Goal: Use online tool/utility: Utilize a website feature to perform a specific function

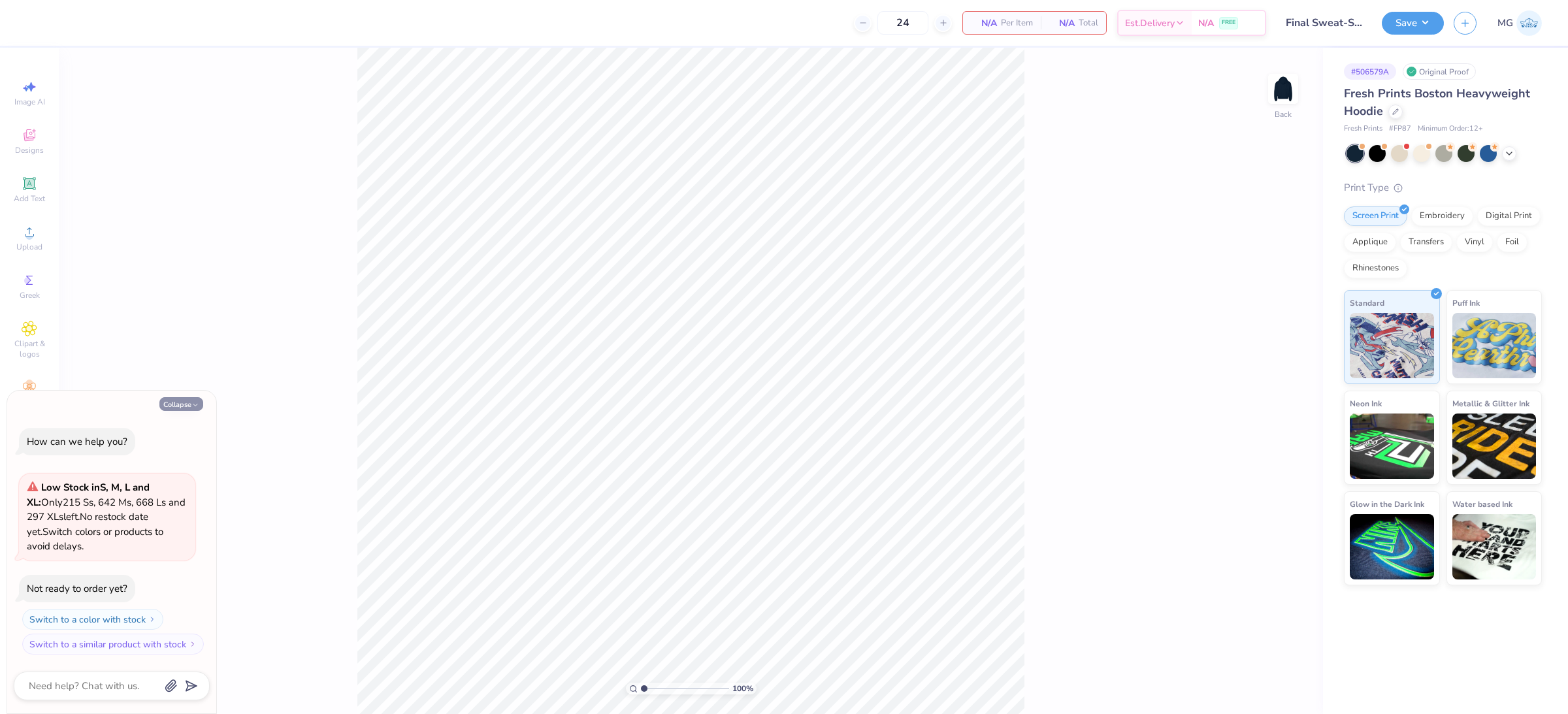
click at [200, 404] on button "Collapse" at bounding box center [181, 404] width 44 height 13
type textarea "x"
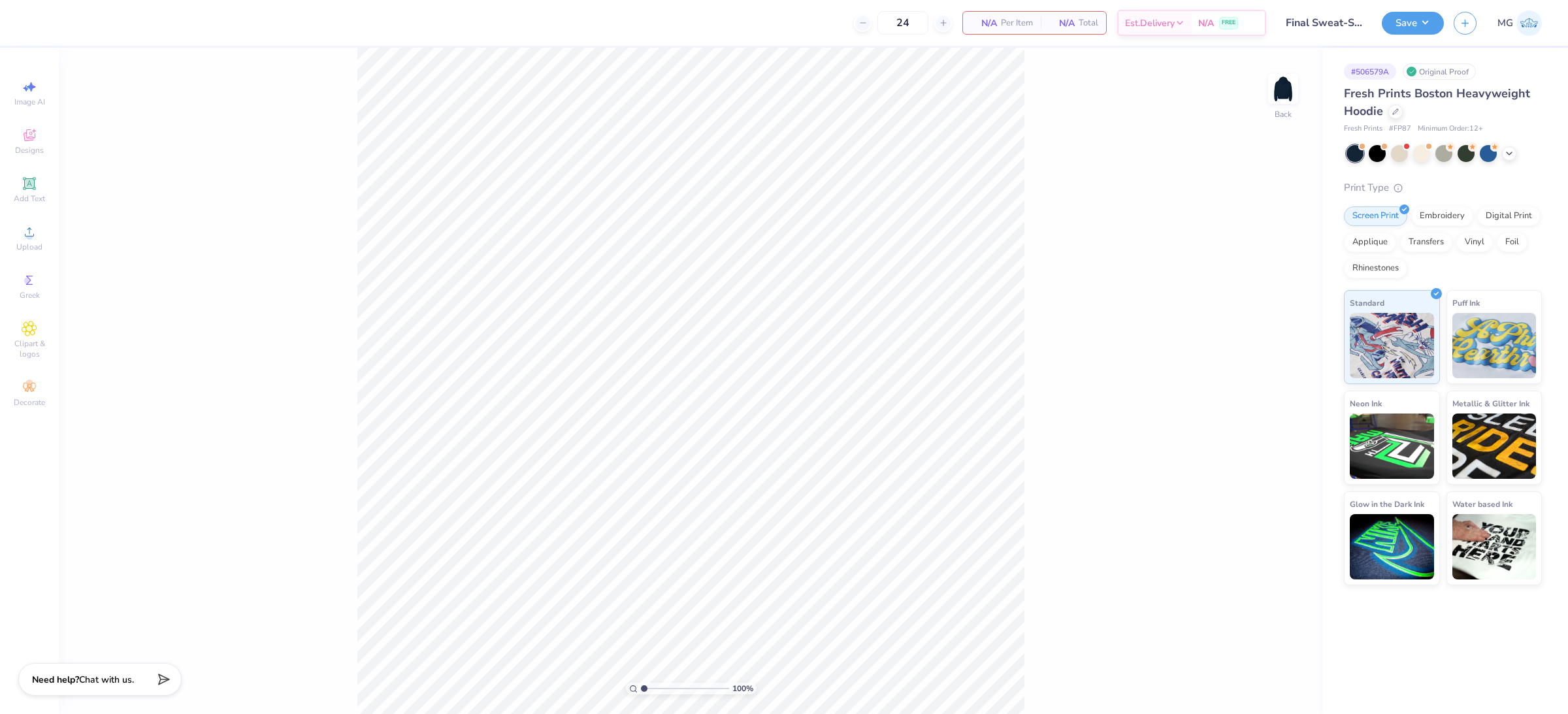
click at [1095, 294] on div "100 % Back" at bounding box center [691, 381] width 1265 height 666
click at [1283, 92] on img at bounding box center [1283, 89] width 52 height 52
click at [35, 232] on icon at bounding box center [29, 232] width 15 height 15
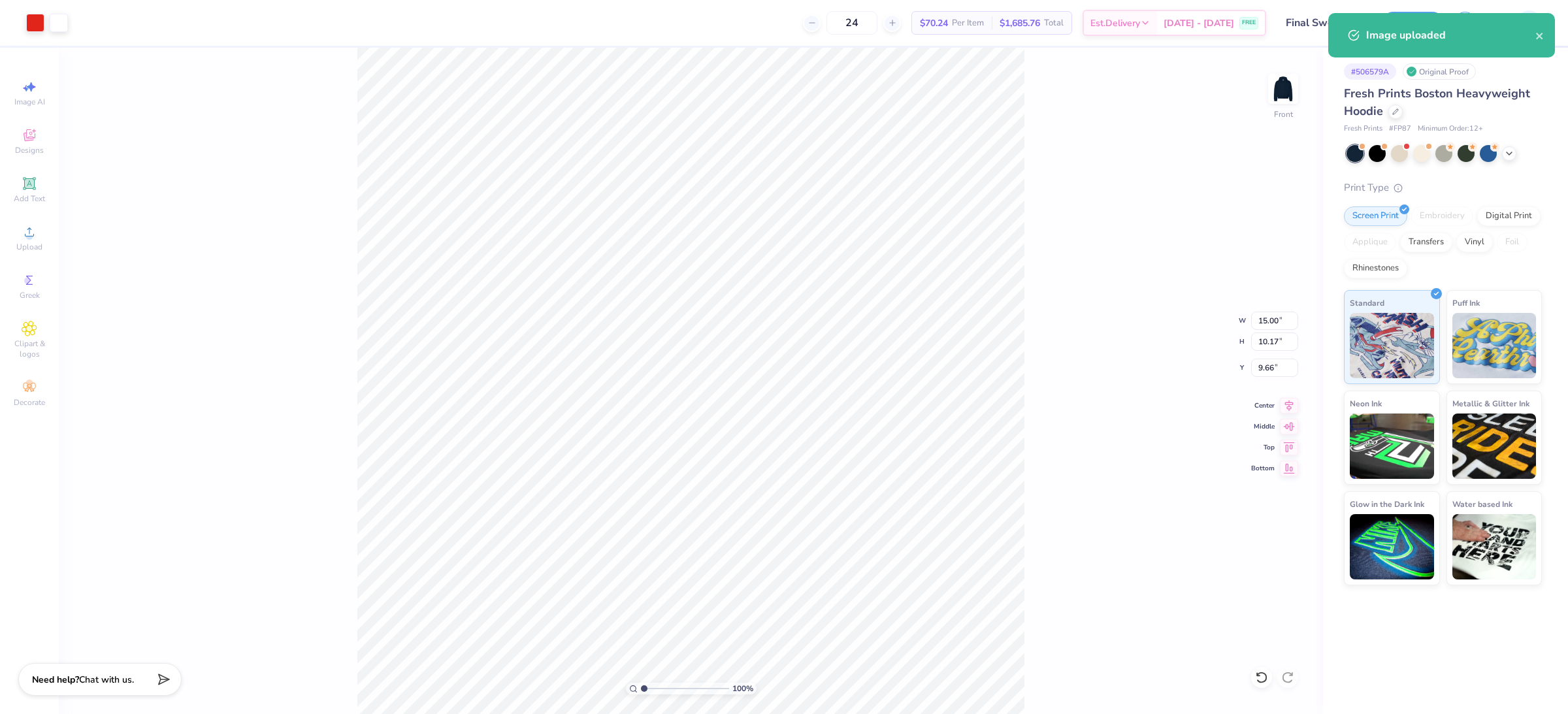
type input "6.05"
click at [1269, 323] on input "15.00" at bounding box center [1275, 321] width 47 height 18
type input "12.00"
type input "8.14"
type input "7.07"
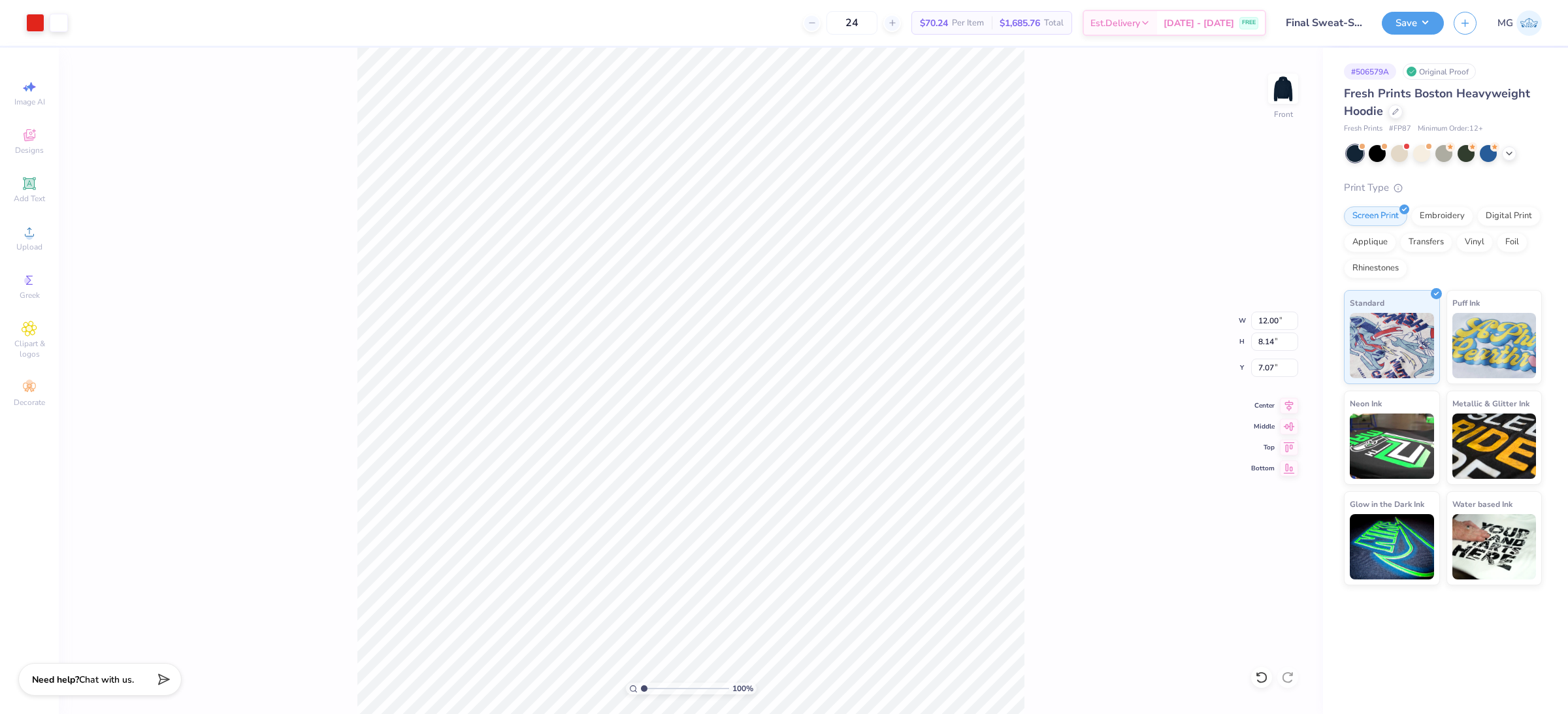
click at [1124, 419] on div "100 % Front W 12.00 12.00 " H 8.14 8.14 " Y 7.07 7.07 " Center [GEOGRAPHIC_DATA]" at bounding box center [691, 381] width 1265 height 666
click at [1285, 403] on icon at bounding box center [1289, 403] width 9 height 11
click at [1274, 364] on input "7.07" at bounding box center [1275, 367] width 47 height 18
type input "7"
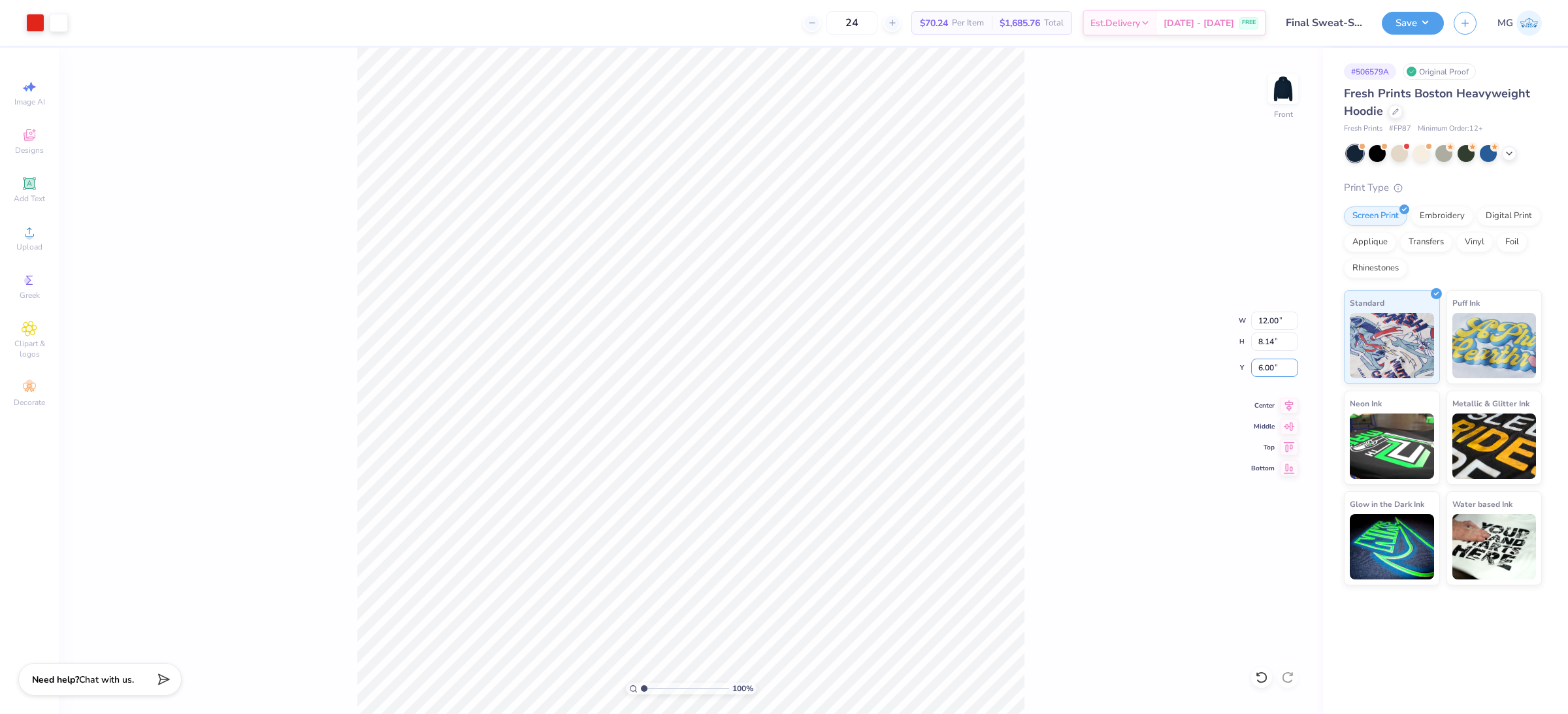
type input "6.00"
click at [1168, 347] on div "100 % Front W 12.00 12.00 " H 8.14 8.14 " Y 6.00 6.00 " Center Middle Top Bottom" at bounding box center [691, 381] width 1265 height 666
click at [1042, 335] on div "100 % Front W 12.00 H 8.14 Y 6.00 Center Middle Top Bottom" at bounding box center [691, 381] width 1265 height 666
click at [1436, 21] on button "Save" at bounding box center [1413, 21] width 62 height 23
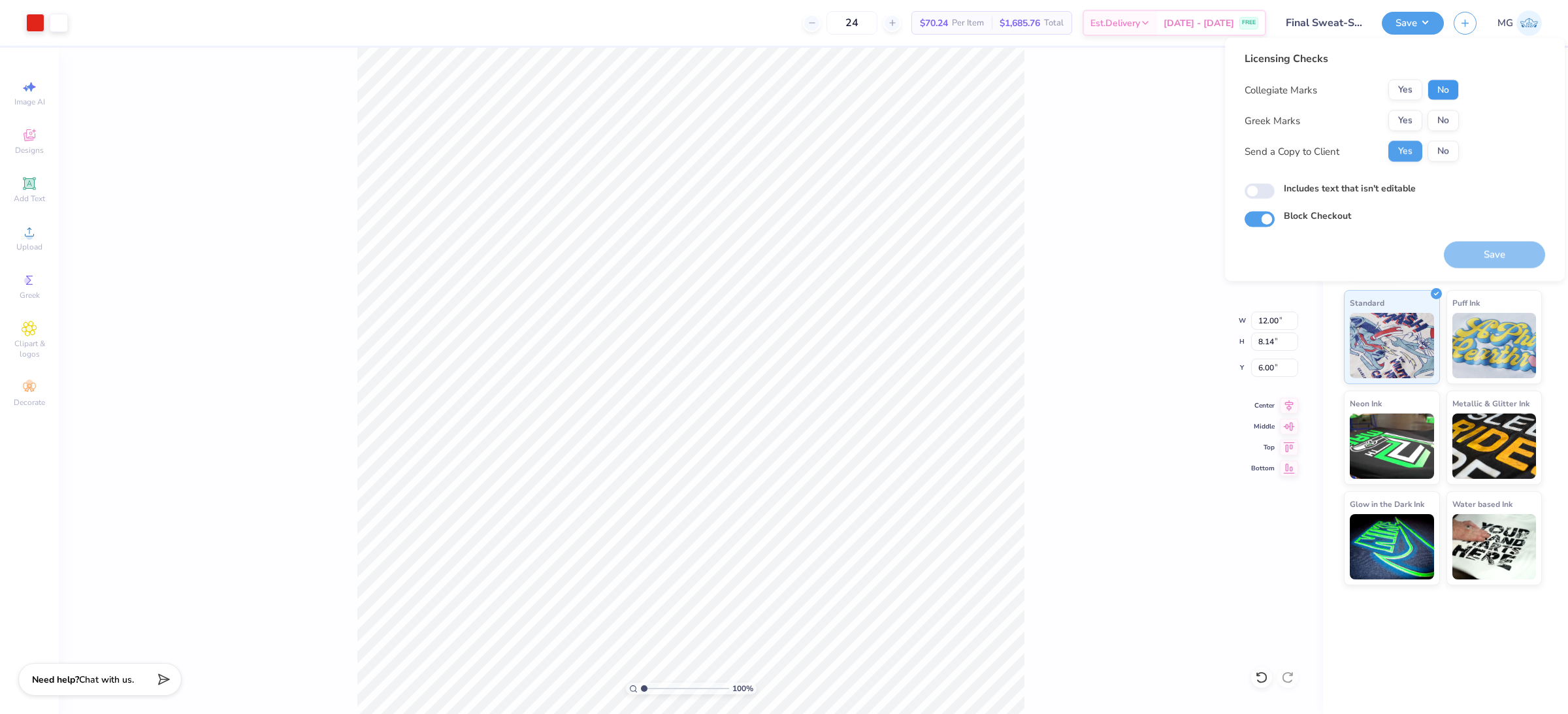
click at [1433, 88] on button "No" at bounding box center [1443, 90] width 31 height 21
click at [1402, 126] on button "Yes" at bounding box center [1405, 120] width 34 height 21
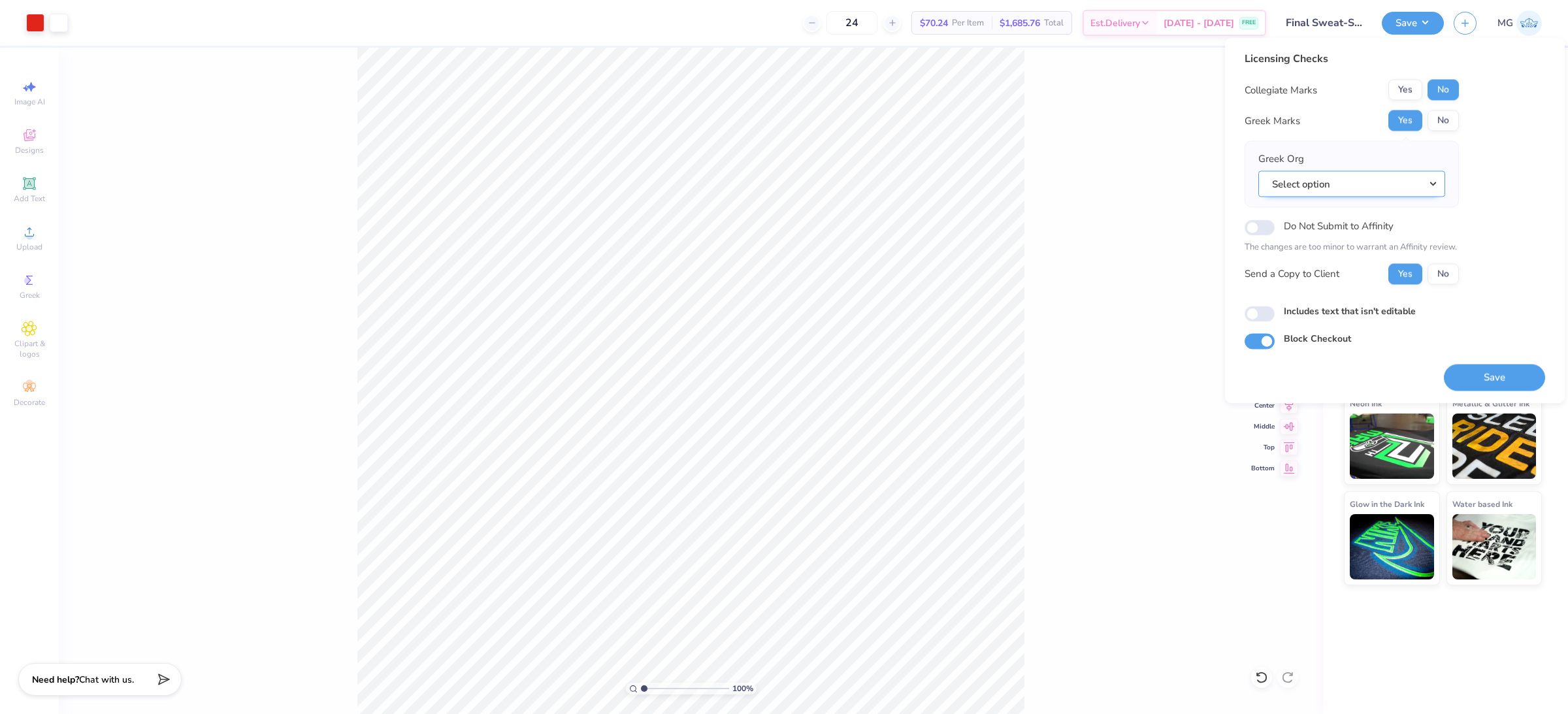
click at [1344, 188] on button "Select option" at bounding box center [1352, 184] width 187 height 27
click at [1396, 84] on button "Yes" at bounding box center [1405, 90] width 34 height 21
click at [1445, 118] on button "No" at bounding box center [1443, 120] width 31 height 21
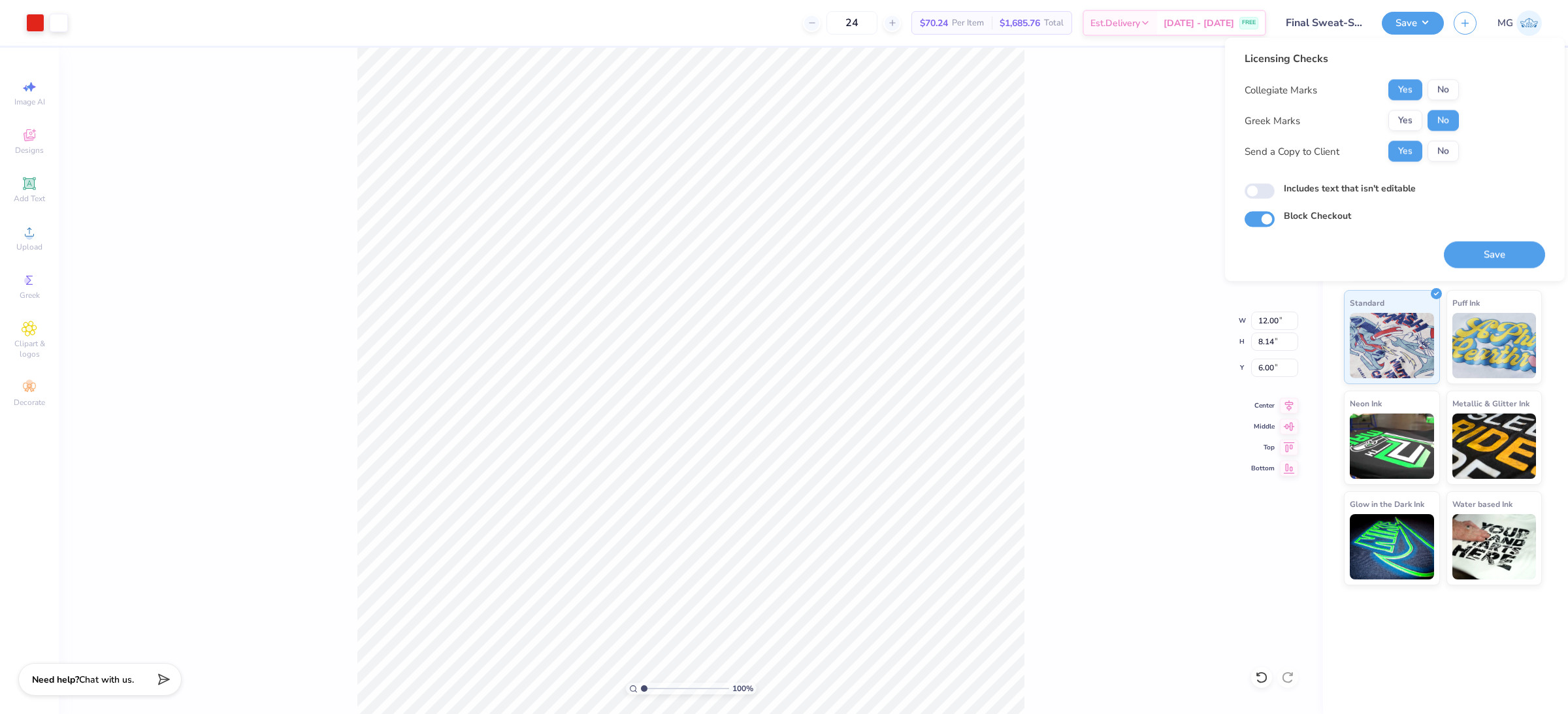
click at [1525, 152] on div "Licensing Checks Collegiate Marks Yes No Greek Marks Yes No Send a Copy to Clie…" at bounding box center [1395, 139] width 301 height 177
click at [1255, 187] on input "Includes text that isn't editable" at bounding box center [1259, 191] width 30 height 15
checkbox input "true"
click at [1072, 346] on div "100 % Front W 12.00 12.00 " H 8.14 8.14 " Y 6.00 6.00 " Center Middle Top Bottom" at bounding box center [691, 381] width 1265 height 666
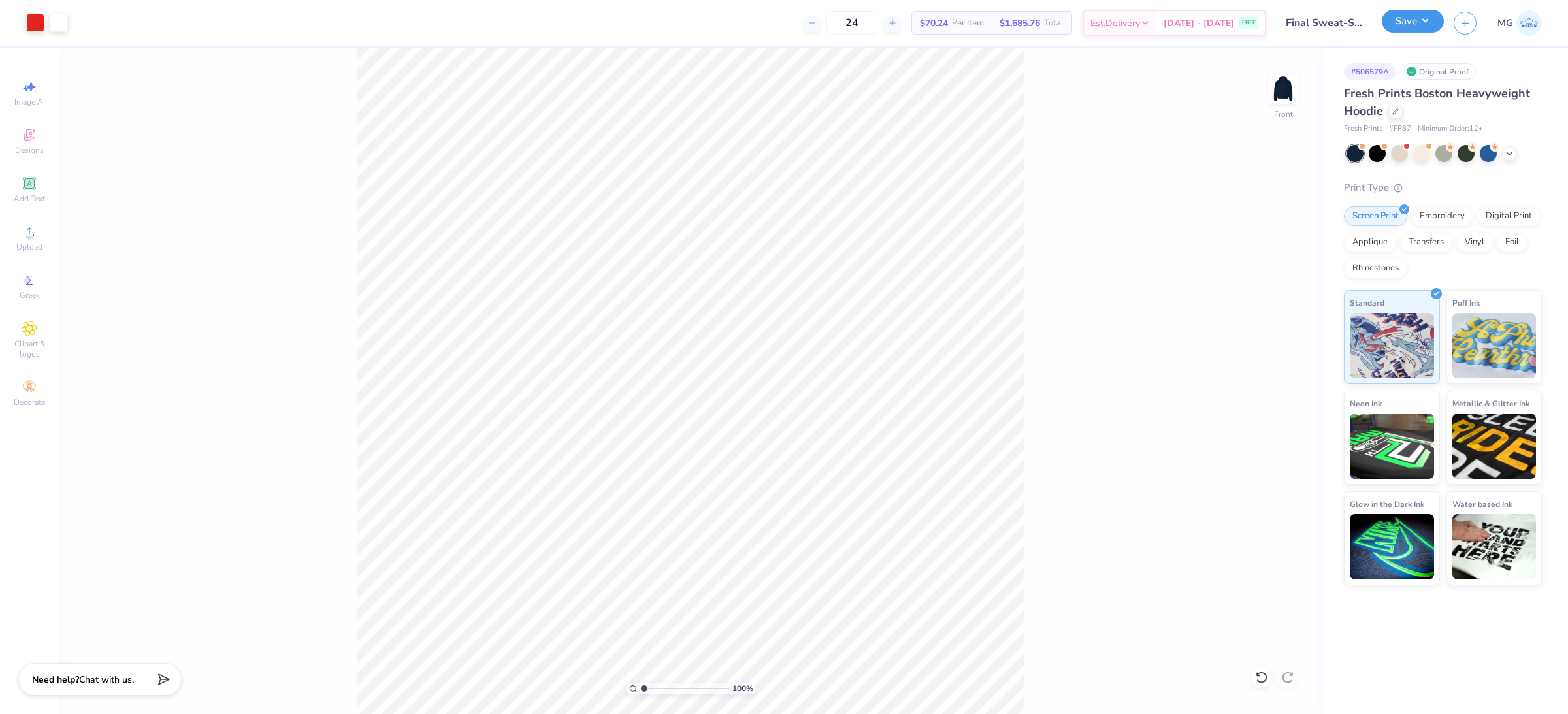
click at [1431, 18] on button "Save" at bounding box center [1413, 21] width 62 height 23
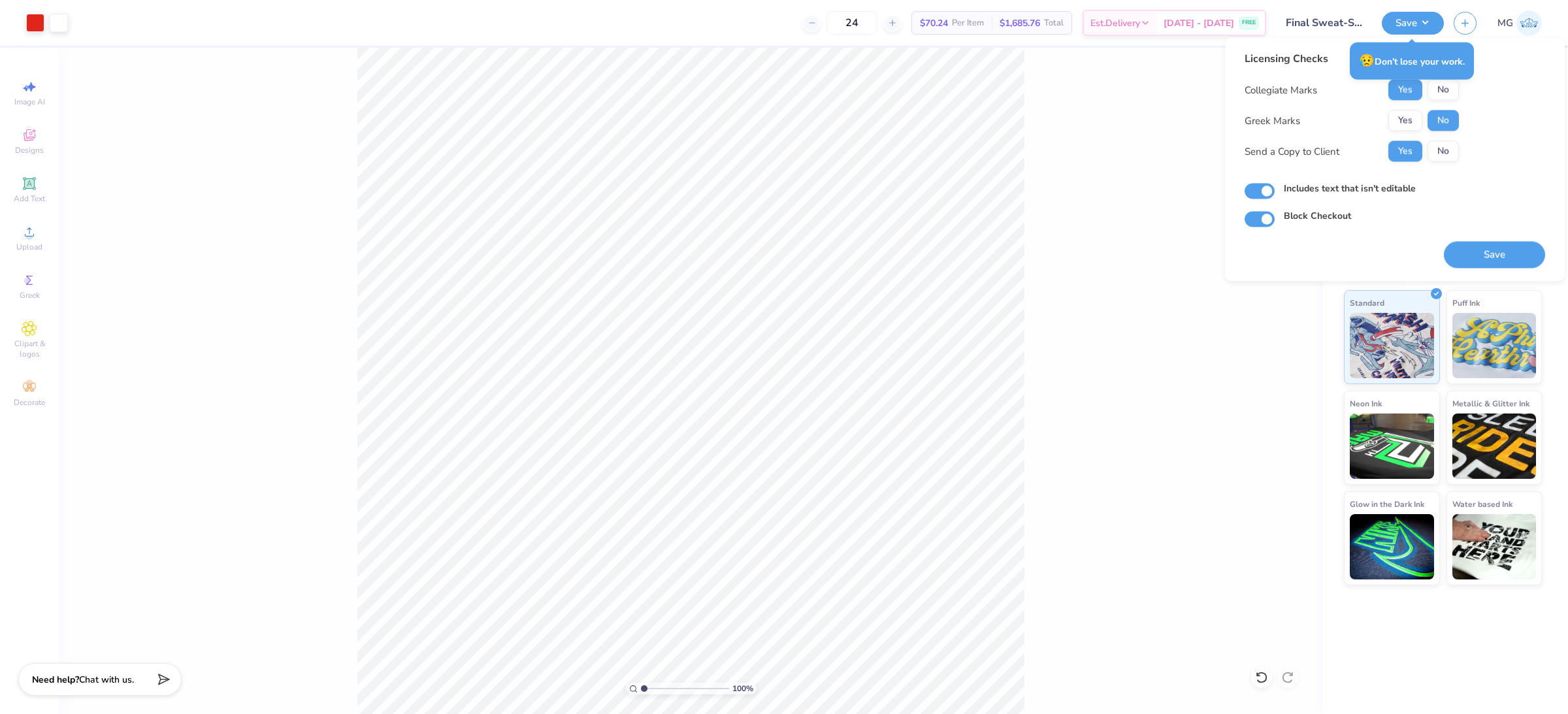
click at [1037, 268] on div "100 % Front" at bounding box center [691, 381] width 1265 height 666
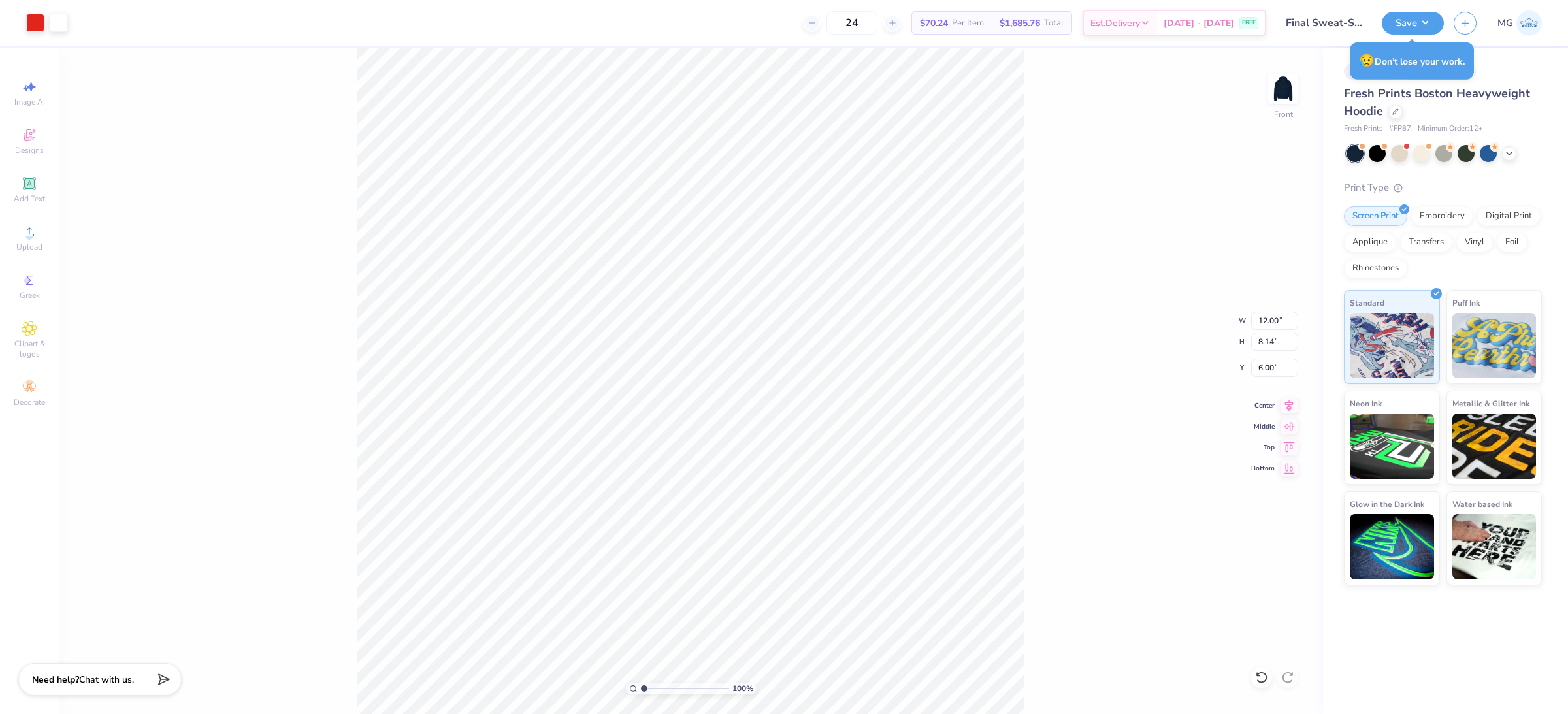
click at [105, 165] on div "100 % Front W 12.00 12.00 " H 8.14 8.14 " Y 6.00 6.00 " Center Middle Top Bottom" at bounding box center [691, 381] width 1265 height 666
click at [33, 228] on icon at bounding box center [29, 232] width 15 height 15
type input "12.46"
type input "8.96"
type input "5.59"
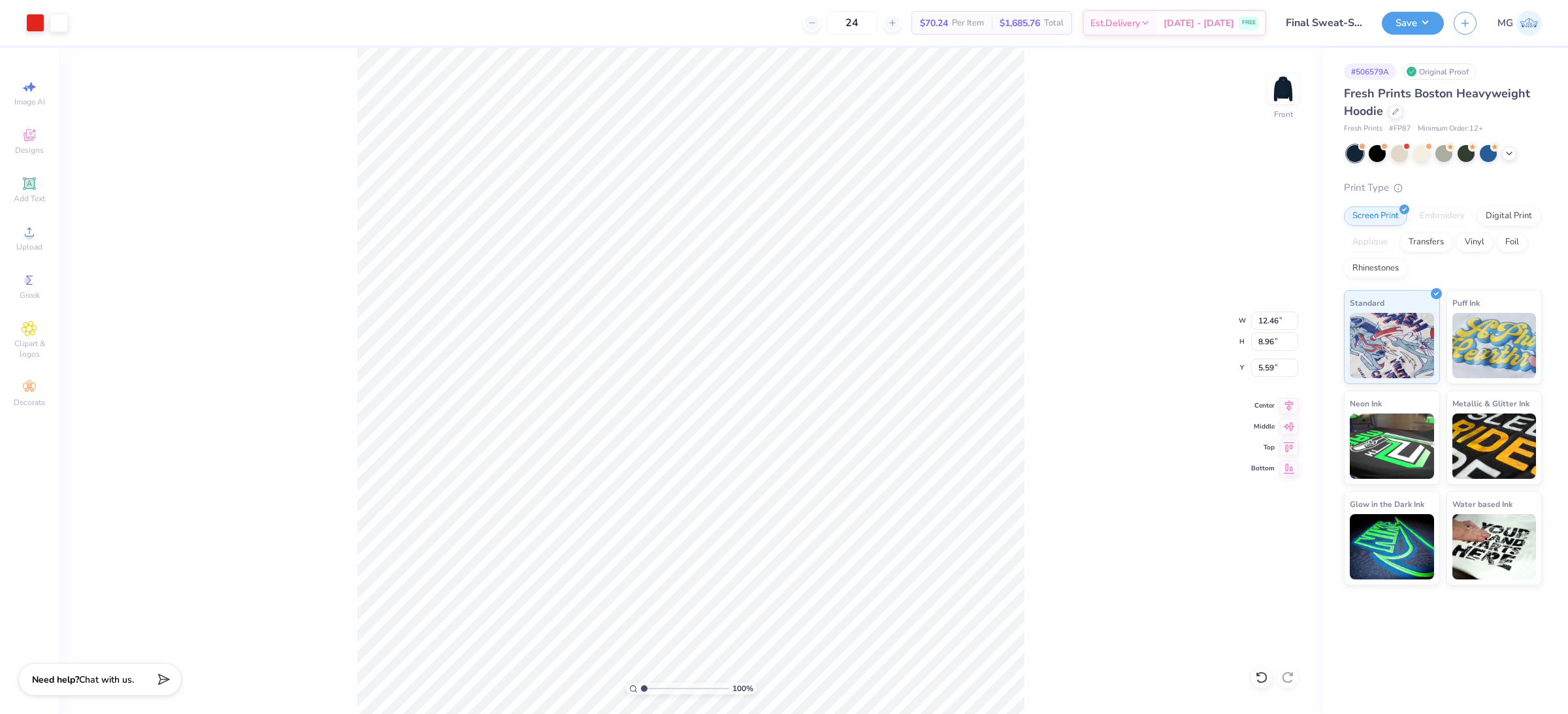
type input "13.25"
type input "9.53"
type input "13.76"
type input "12.00"
type input "8.14"
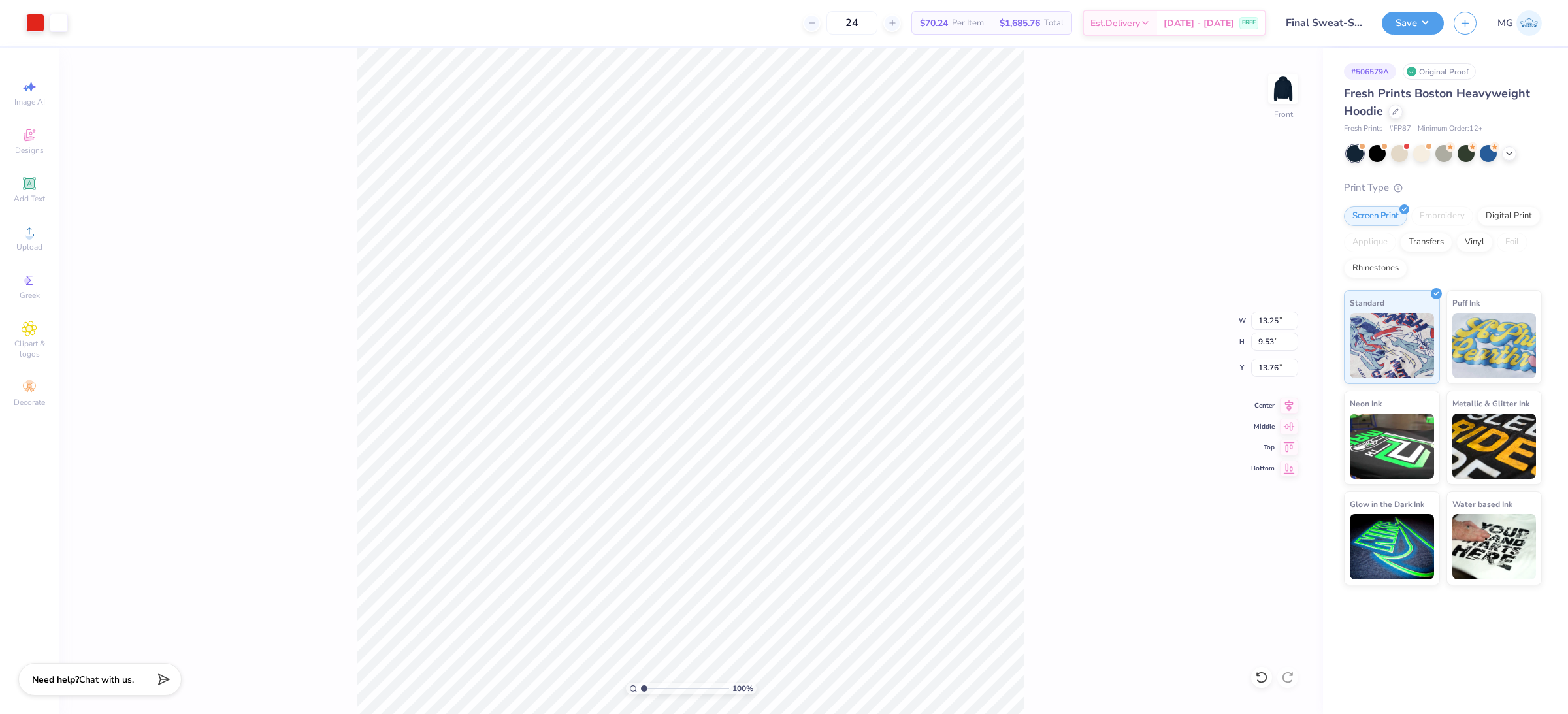
type input "6.00"
type input "5.00"
click at [1282, 319] on input "13.25" at bounding box center [1275, 321] width 47 height 18
type input "12.00"
type input "8.63"
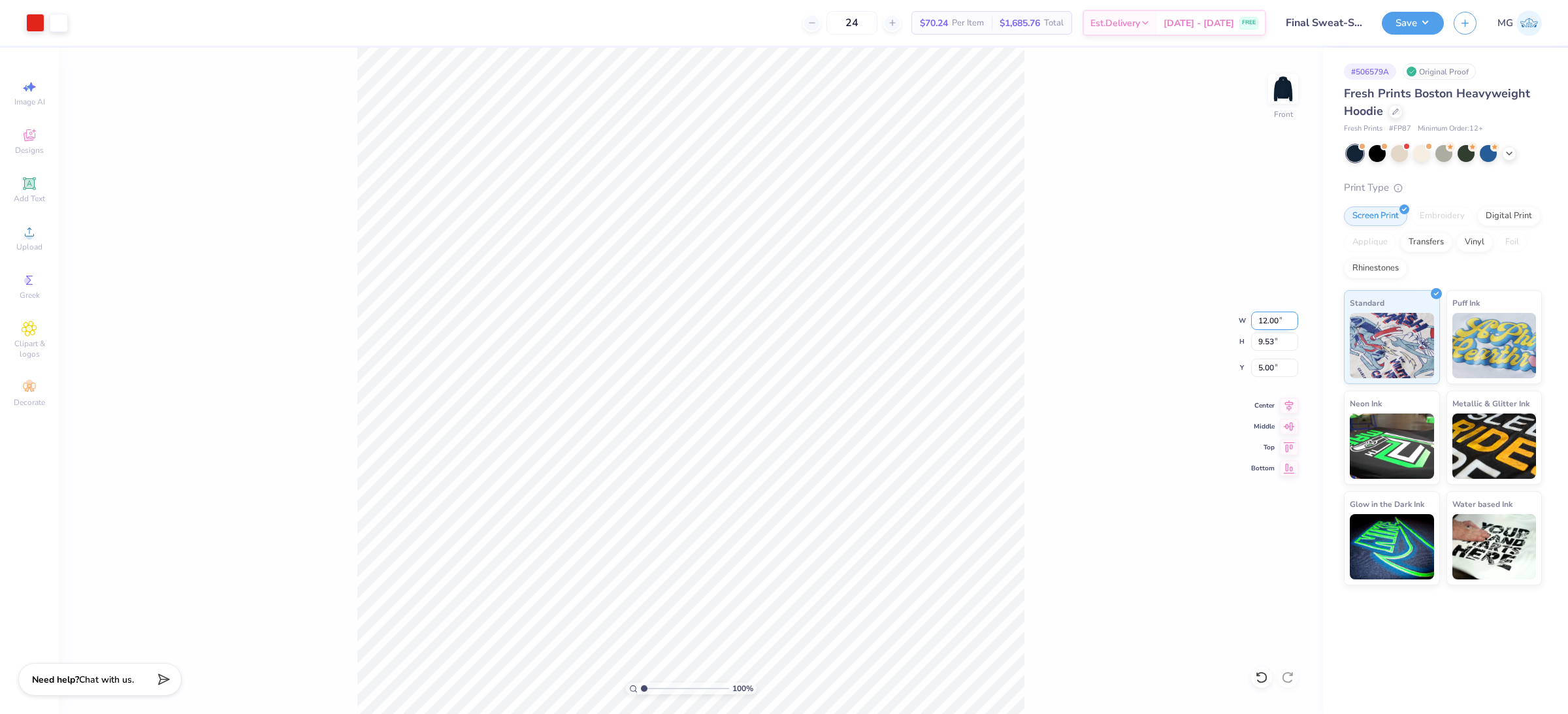
type input "5.45"
click at [1032, 313] on div "100 % Front W 12.00 12.00 " H 8.63 8.63 " Y 5.45 5.45 " Center Middle Top Bottom" at bounding box center [691, 381] width 1265 height 666
click at [1271, 367] on input "5.45" at bounding box center [1275, 367] width 47 height 18
click at [1275, 373] on input "5.45" at bounding box center [1275, 367] width 47 height 18
type input "5"
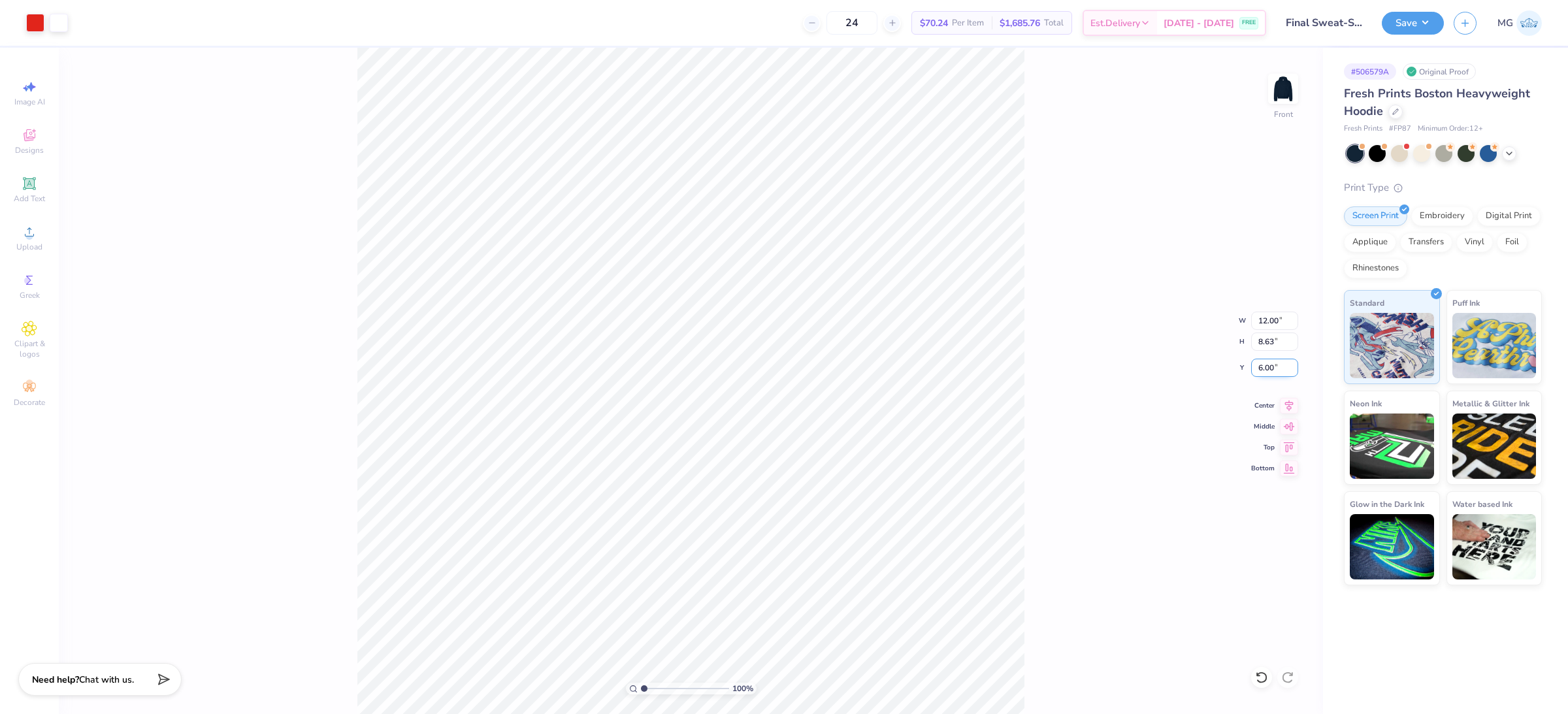
type input "6.00"
click at [1031, 321] on div "100 % Front W 12.00 12.00 " H 8.63 8.63 " Y 6.00 6.00 " Center Middle Top Bottom" at bounding box center [691, 381] width 1265 height 666
click at [1418, 17] on button "Save" at bounding box center [1413, 21] width 62 height 23
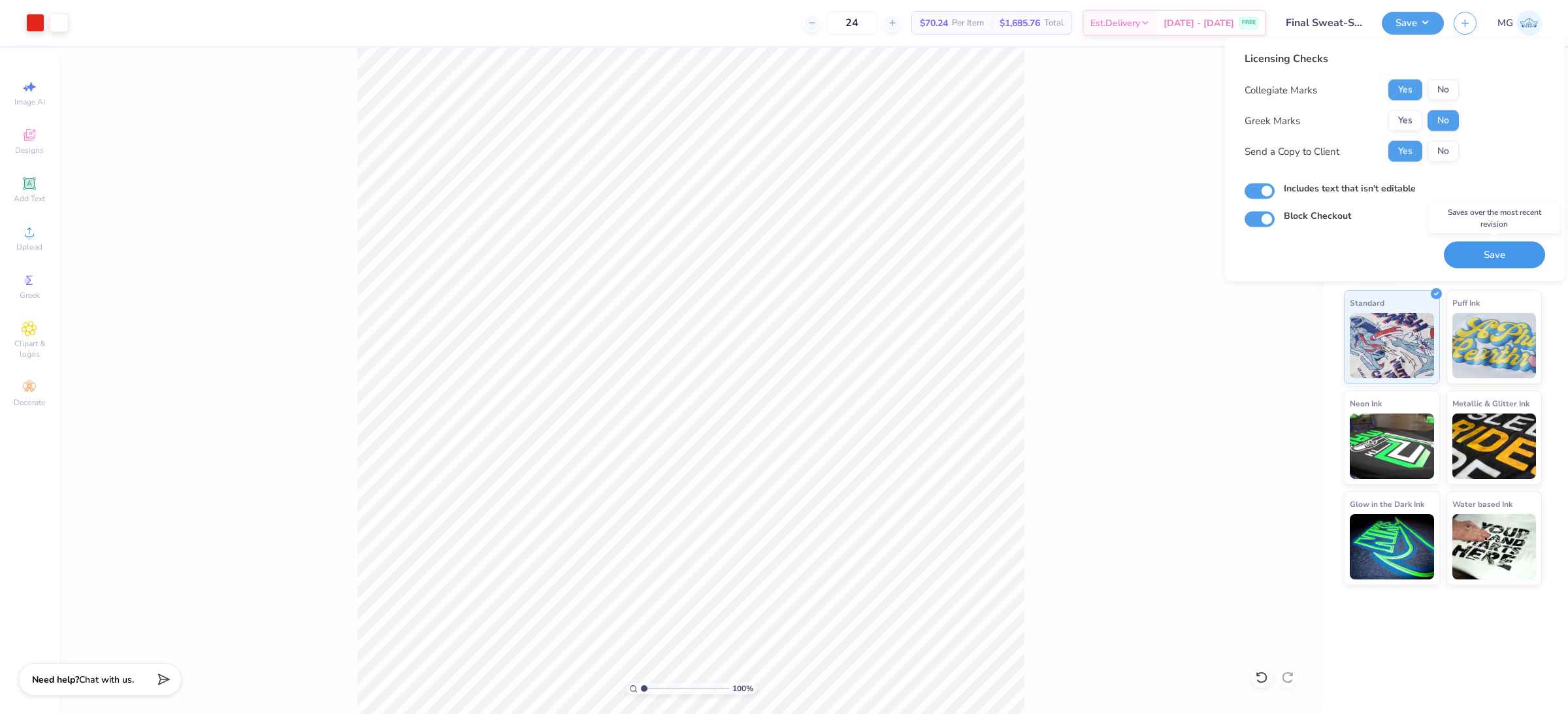
click at [1482, 250] on button "Save" at bounding box center [1494, 255] width 101 height 27
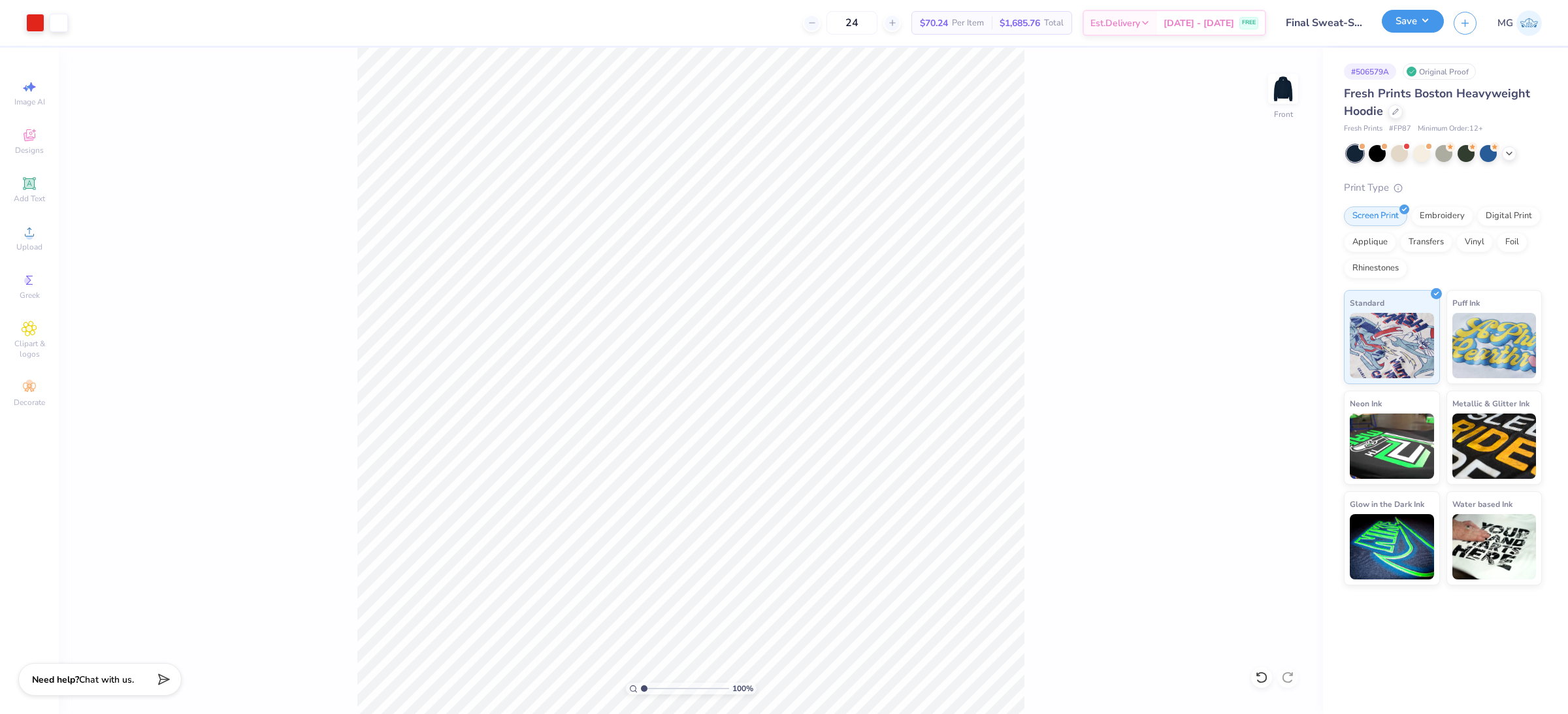
click at [1435, 24] on button "Save" at bounding box center [1413, 21] width 62 height 23
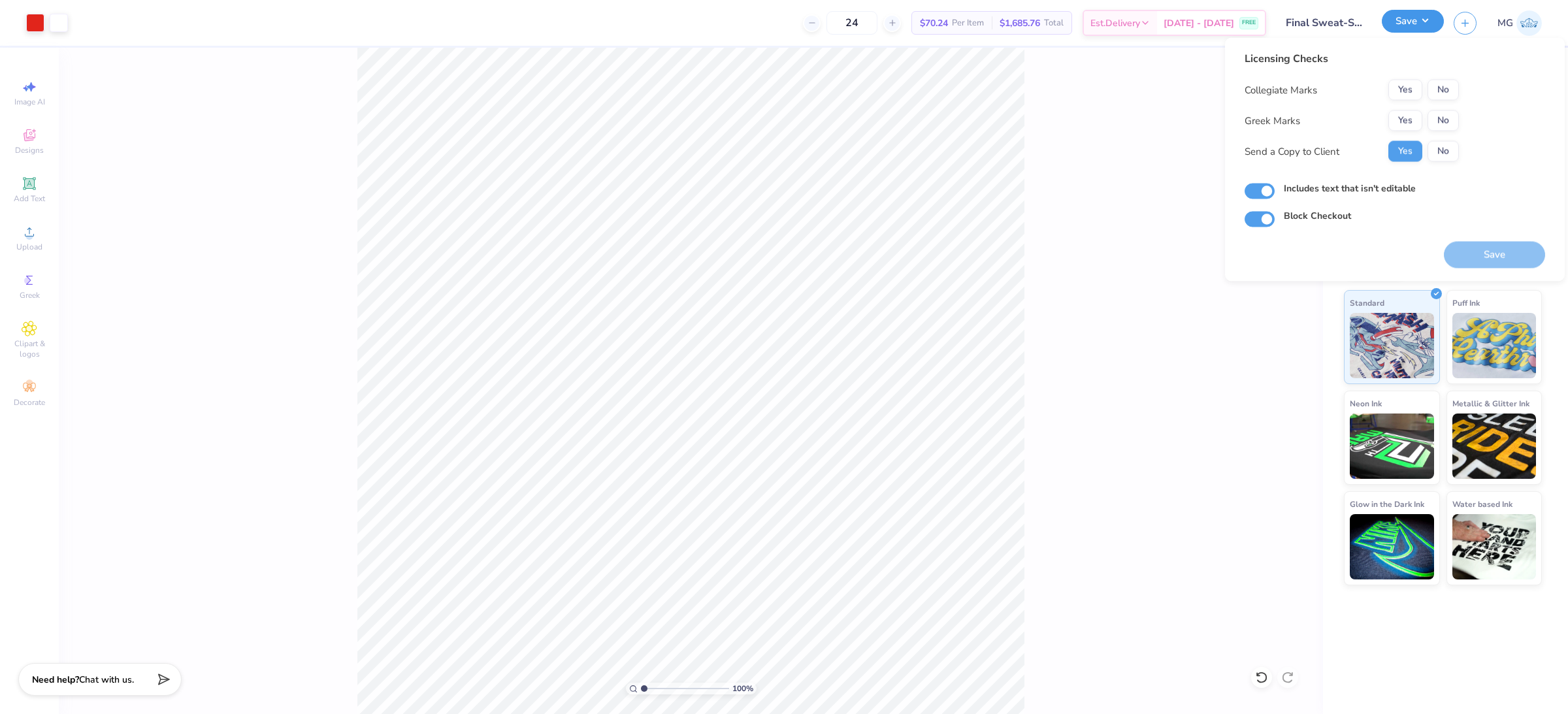
click at [1435, 24] on button "Save" at bounding box center [1413, 21] width 62 height 23
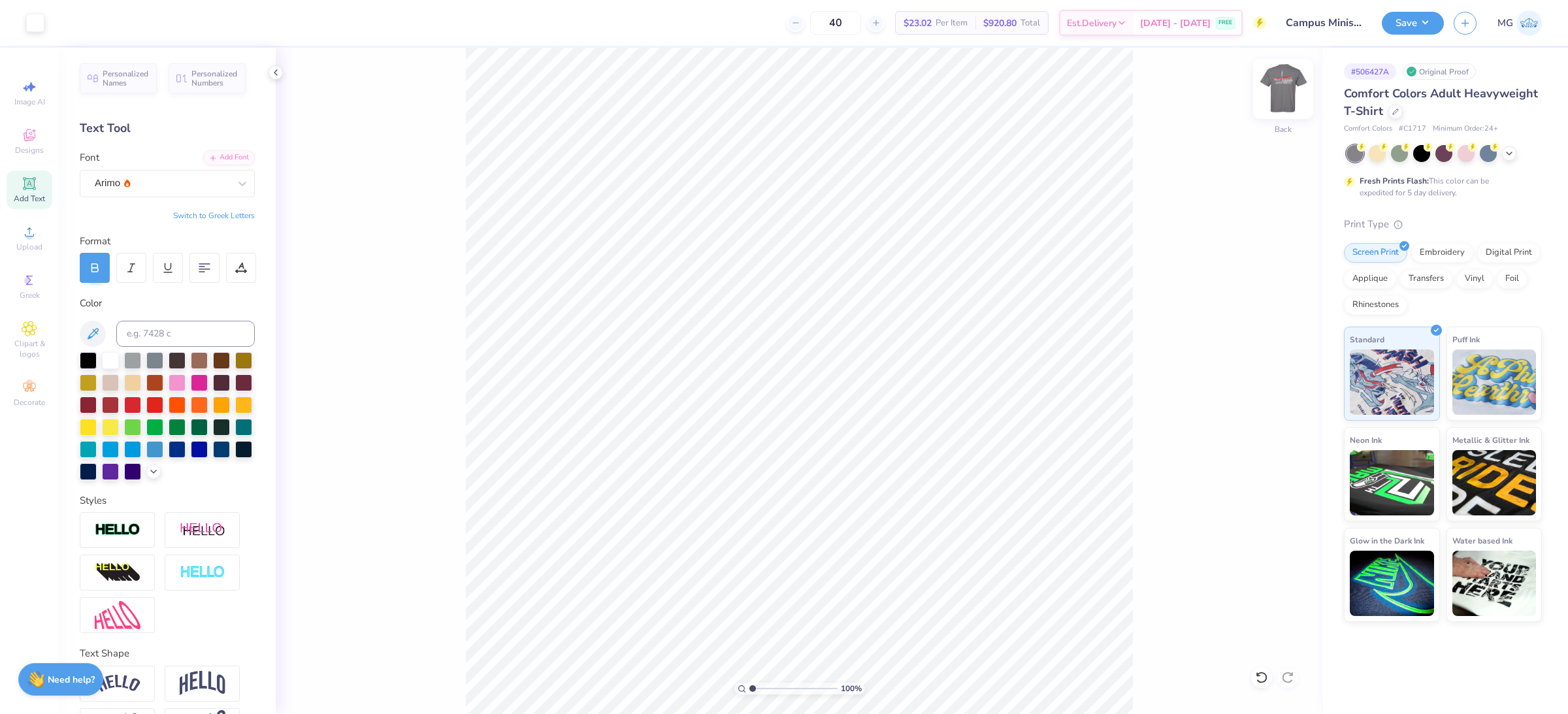
click at [1289, 83] on img at bounding box center [1283, 89] width 52 height 52
click at [1431, 26] on button "Save" at bounding box center [1413, 21] width 62 height 23
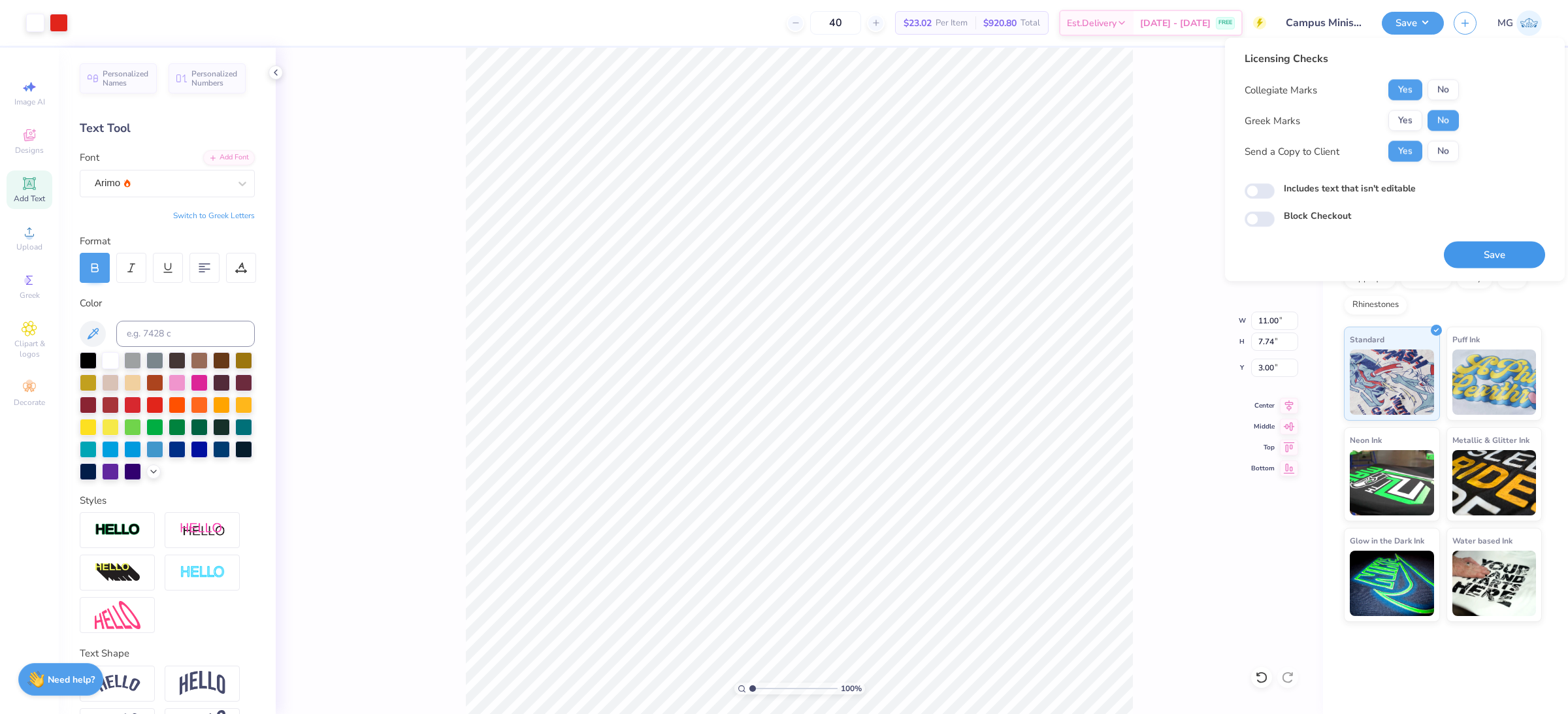
click at [1490, 254] on button "Save" at bounding box center [1494, 255] width 101 height 27
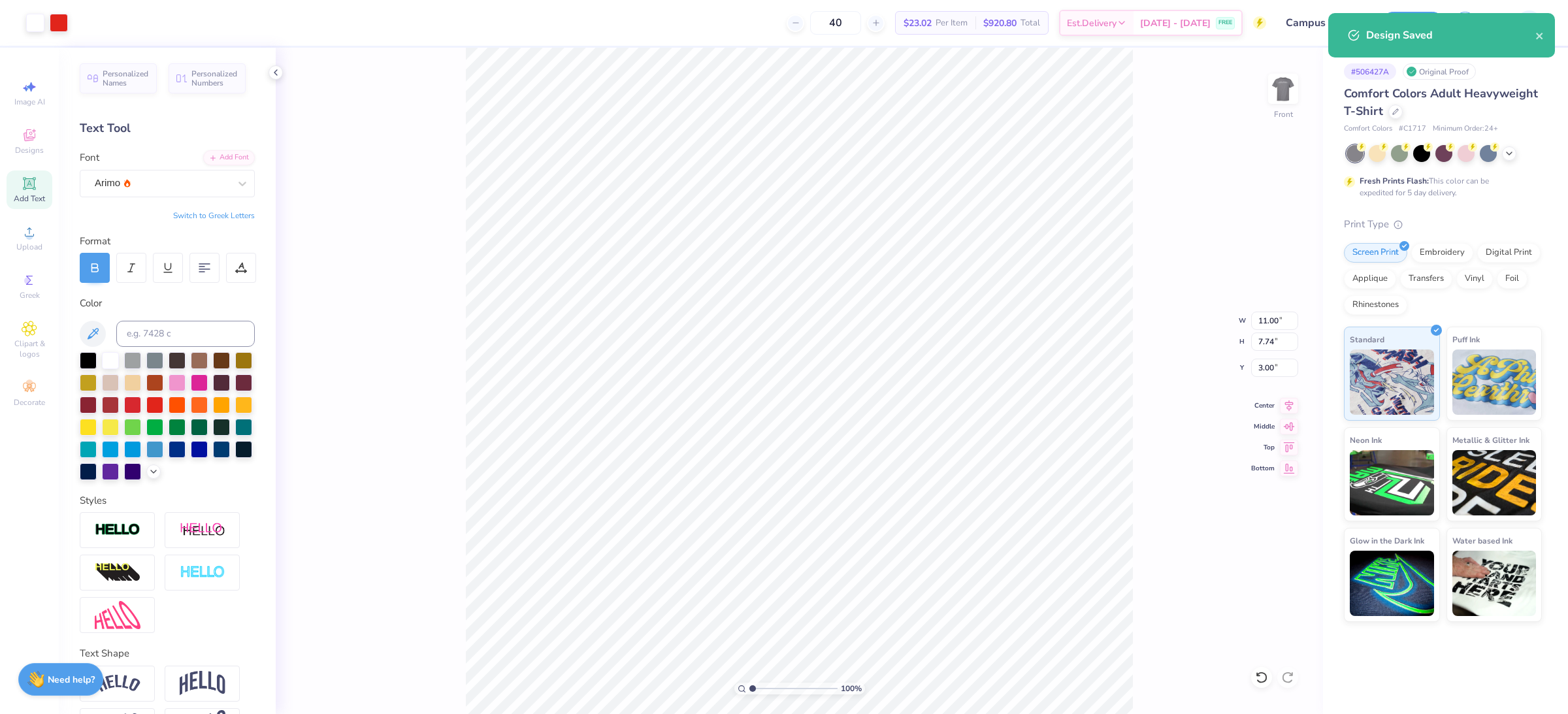
click at [1144, 186] on div "100 % Front W 11.00 11.00 " H 7.74 7.74 " Y 3.00 3.00 " Center Middle Top Bottom" at bounding box center [799, 381] width 1048 height 666
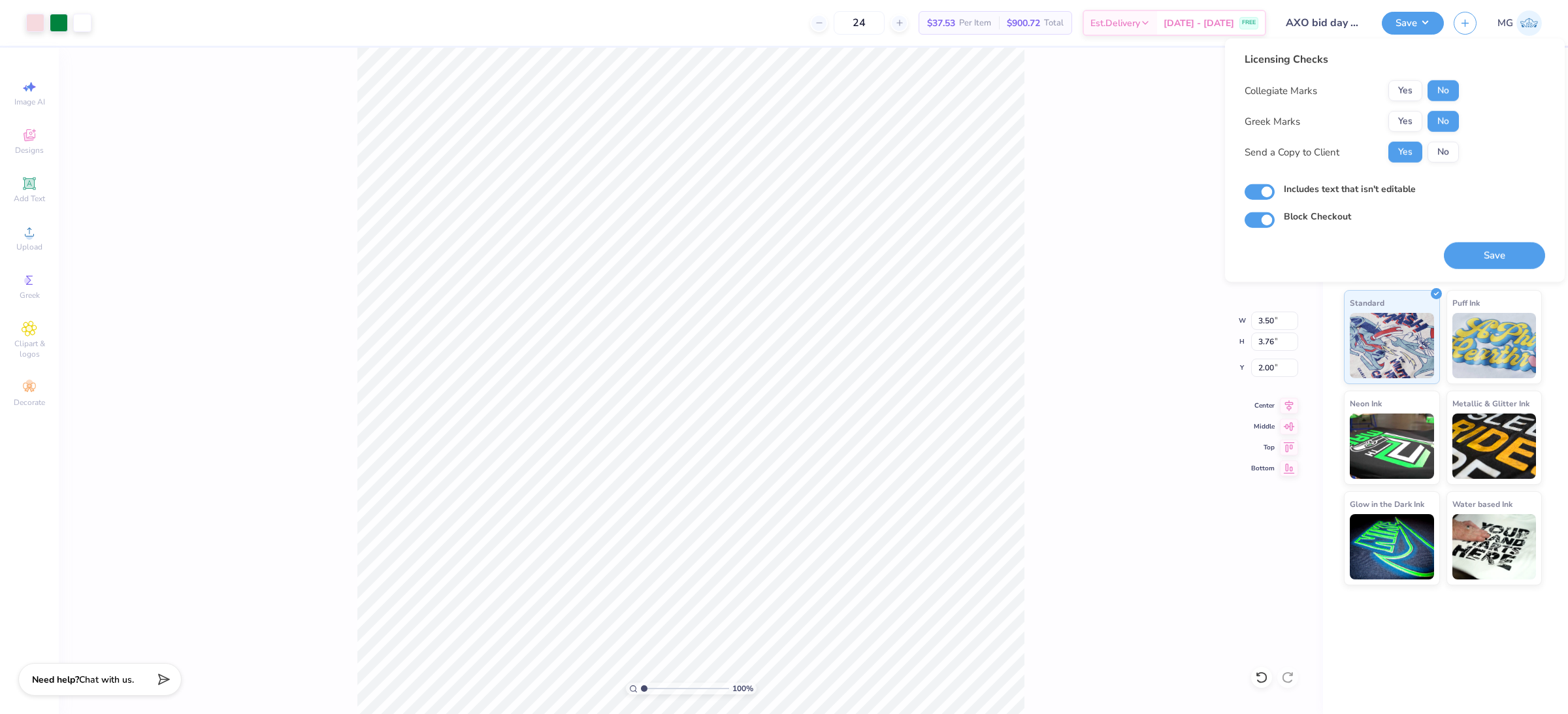
click at [1030, 323] on div "100 % Back W 3.50 3.50 " H 3.76 3.76 " Y 2.00 2.00 " Center Middle Top Bottom" at bounding box center [691, 381] width 1265 height 666
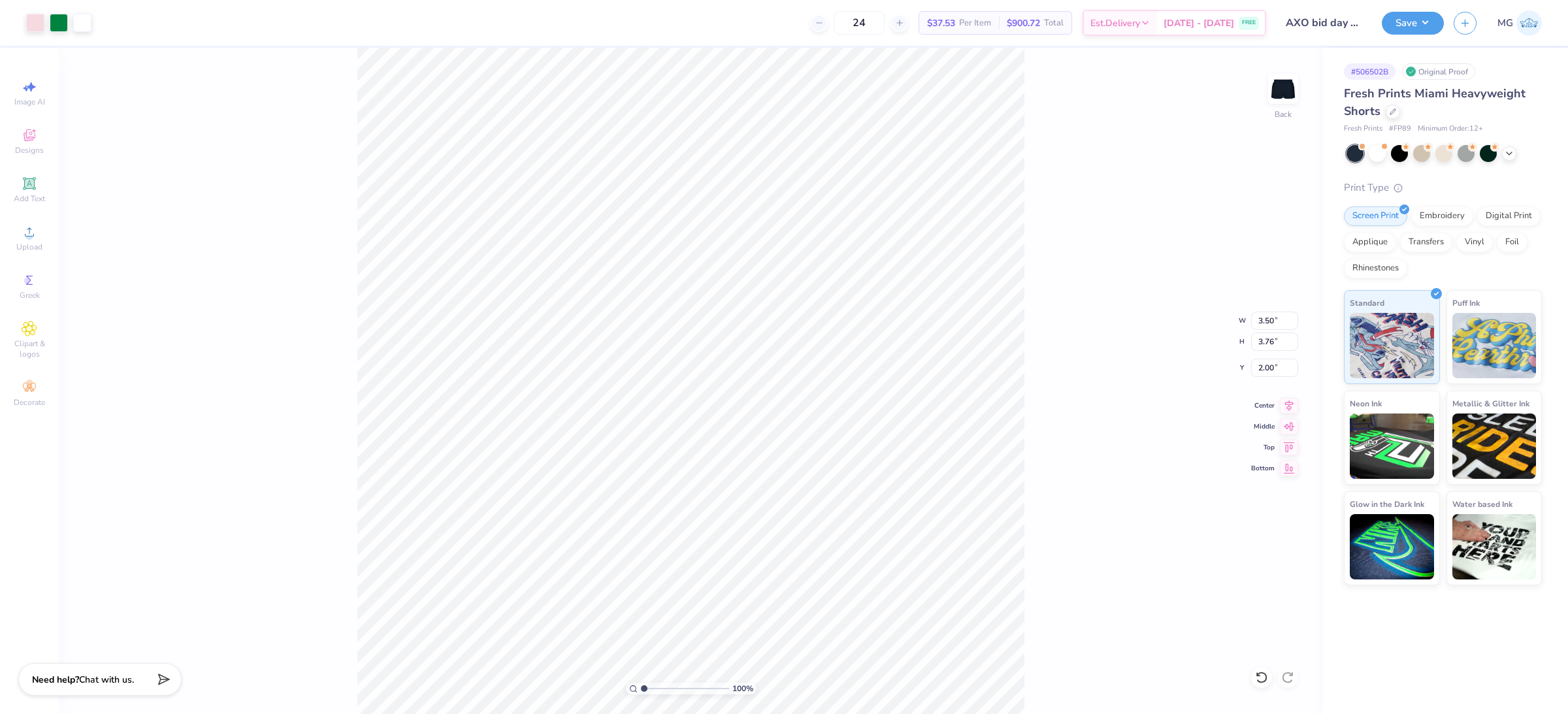
type input "5.84"
click at [1273, 366] on input "5.84" at bounding box center [1275, 367] width 47 height 18
type input "5"
type input "6.00"
click at [1094, 373] on div "100 % Back W 3.50 3.50 " H 3.76 3.76 " Y 6.00 6.00 " Center Middle Top Bottom" at bounding box center [691, 381] width 1265 height 666
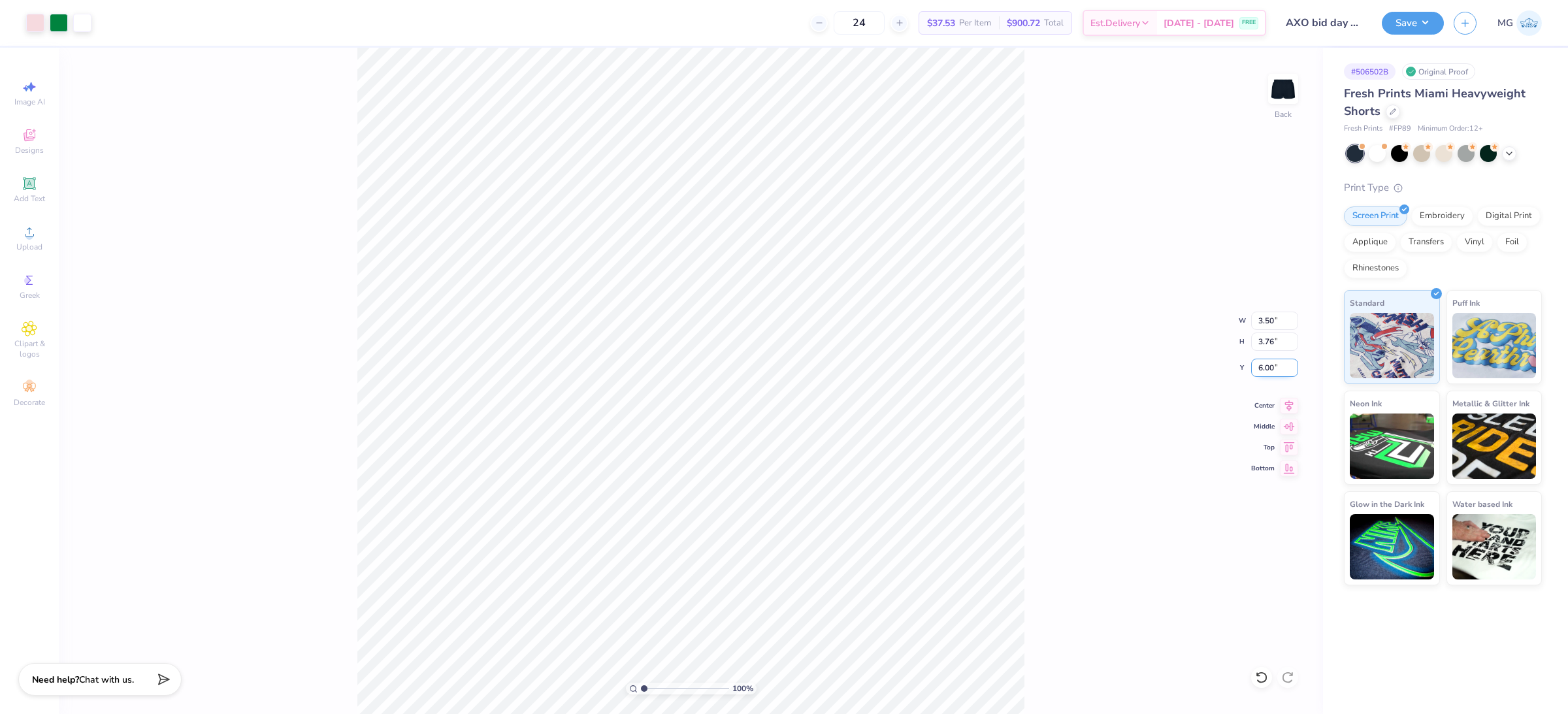
click at [1271, 366] on input "6.00" at bounding box center [1275, 367] width 47 height 18
type input "6.24"
click at [1042, 423] on div "100 % Back W 3.50 3.50 " H 3.76 3.76 " Y 6.24 6.24 " Center Middle Top Bottom" at bounding box center [691, 381] width 1265 height 666
click at [1274, 367] on input "6.24" at bounding box center [1275, 367] width 47 height 18
type input "6"
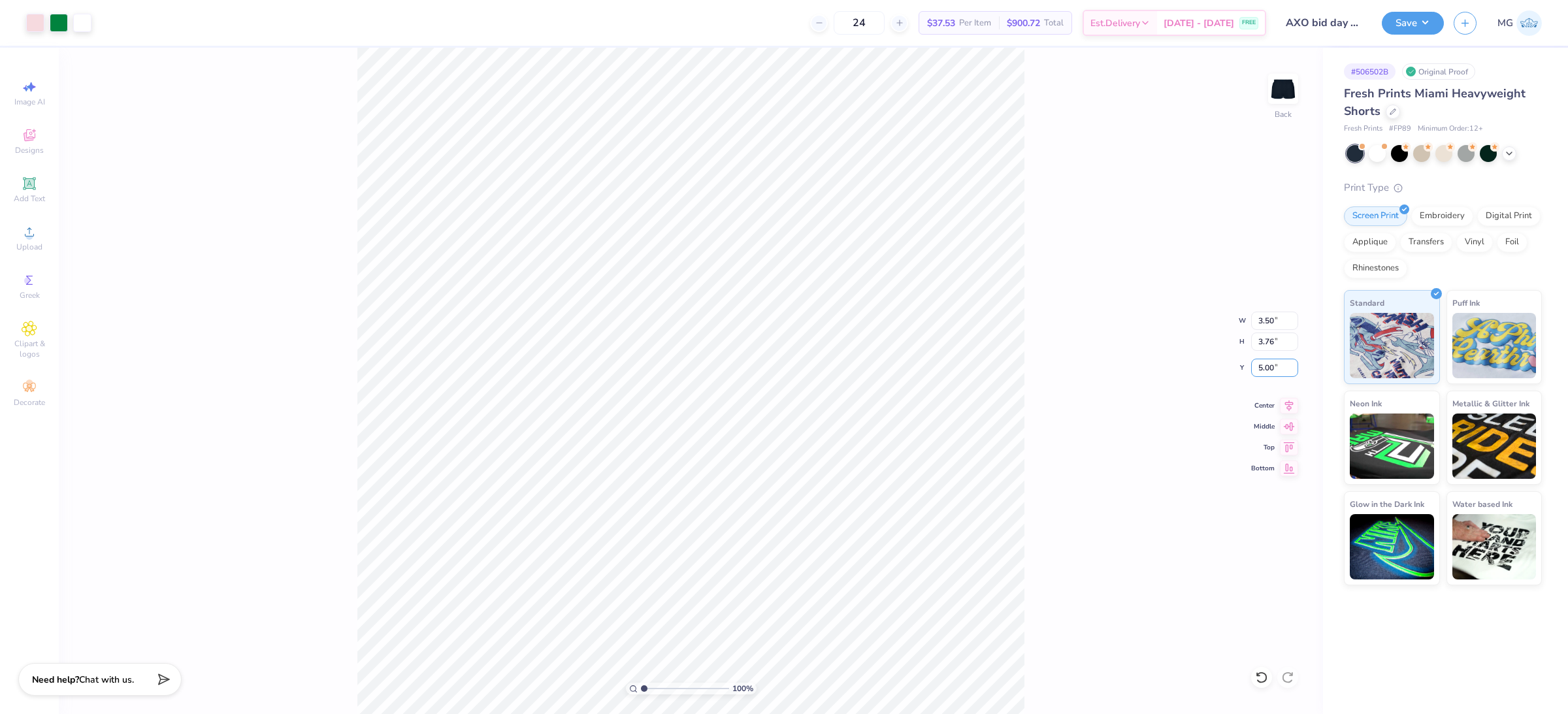
type input "5.00"
click at [1116, 397] on div "100 % Back W 3.50 3.50 " H 3.76 3.76 " Y 5.00 5.00 " Center Middle Top Bottom" at bounding box center [691, 381] width 1265 height 666
click at [1269, 367] on input "5.00" at bounding box center [1275, 367] width 47 height 18
type input "5.50"
click at [1192, 422] on div "100 % Back W 3.50 3.50 " H 3.76 3.76 " Y 5.50 5.50 " Center Middle Top Bottom" at bounding box center [691, 381] width 1265 height 666
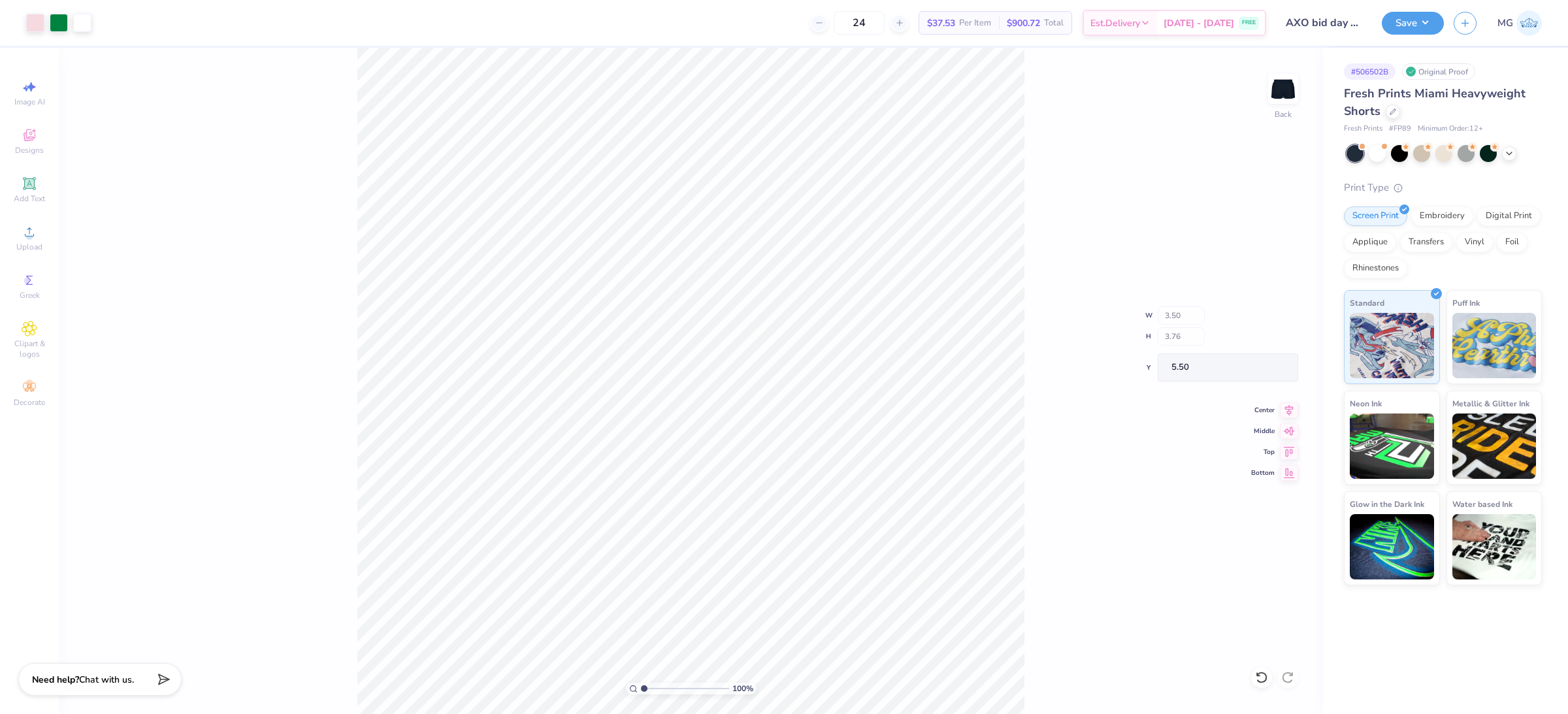
click at [1091, 468] on div "100 % Back W 3.50 H 3.76 Y 5.50 Center Middle Top Bottom" at bounding box center [691, 381] width 1265 height 666
click at [1271, 369] on input "5.50" at bounding box center [1275, 367] width 47 height 18
type input "5.75"
click at [1247, 404] on div "100 % Back W 3.50 3.50 " H 3.76 3.76 " Y 5.75 5.75 " Center Middle Top Bottom" at bounding box center [691, 381] width 1265 height 666
click at [1091, 435] on div "100 % Back W 3.50 H 3.76 Y 5.75 Center Middle Top Bottom" at bounding box center [691, 381] width 1265 height 666
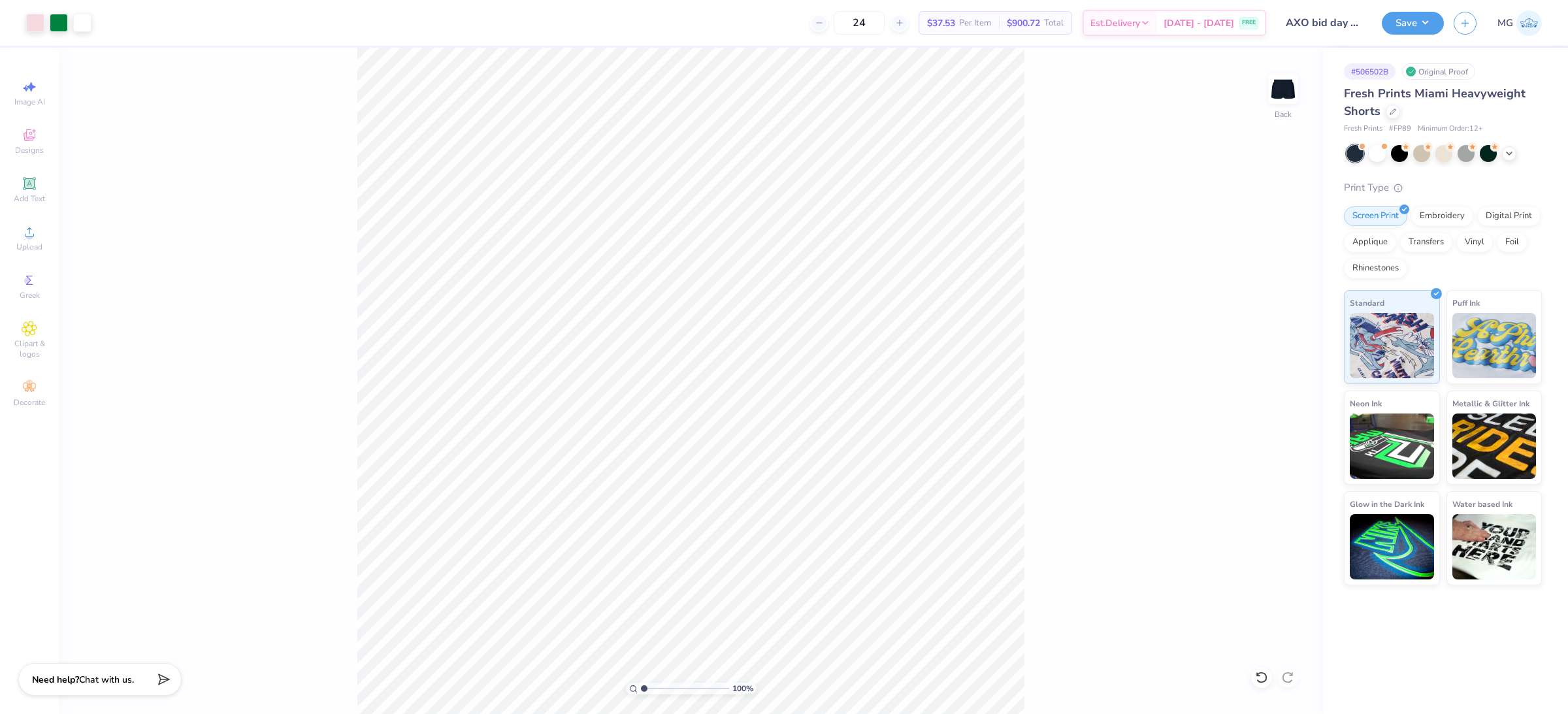
click at [1054, 613] on div "100 % Back" at bounding box center [691, 381] width 1265 height 666
click at [1429, 29] on button "Save" at bounding box center [1413, 21] width 62 height 23
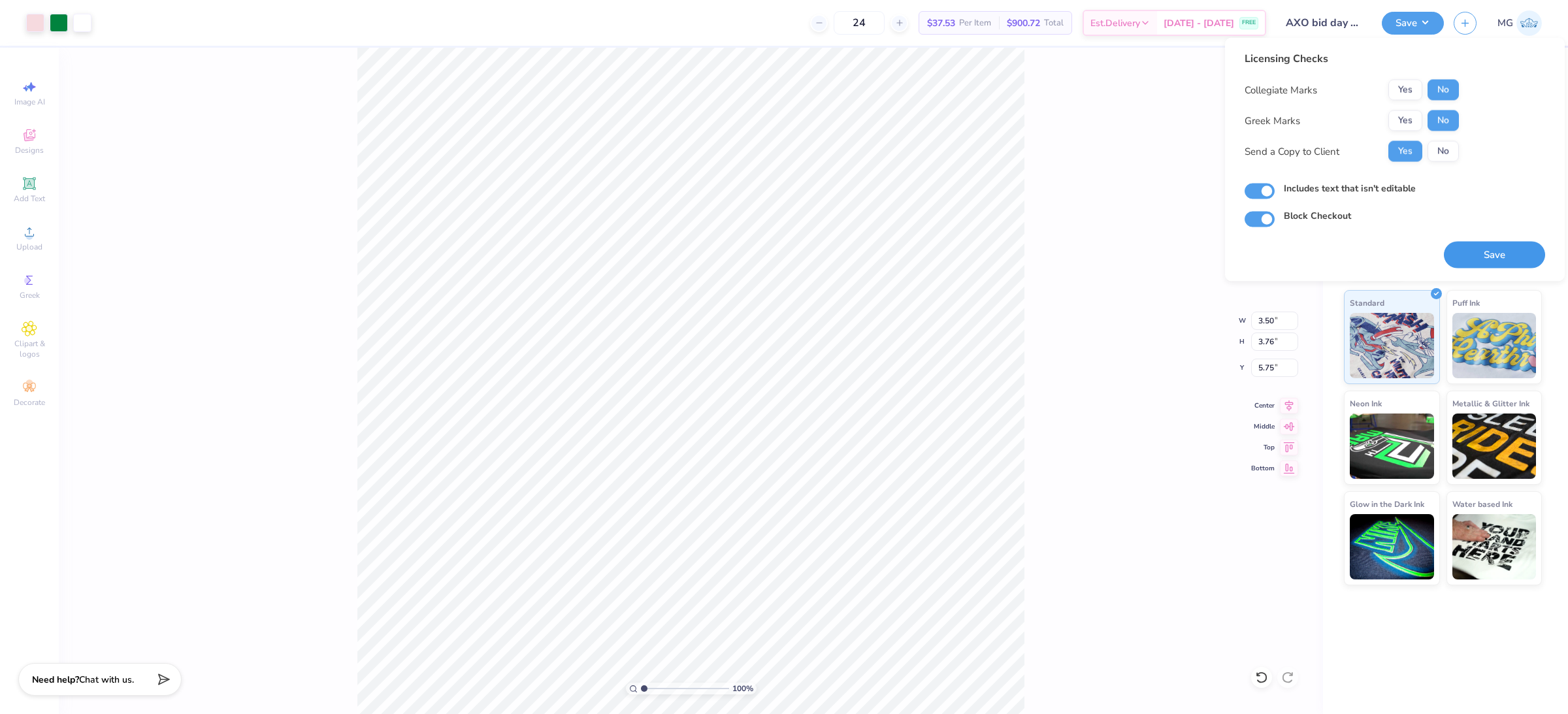
click at [1482, 255] on button "Save" at bounding box center [1494, 255] width 101 height 27
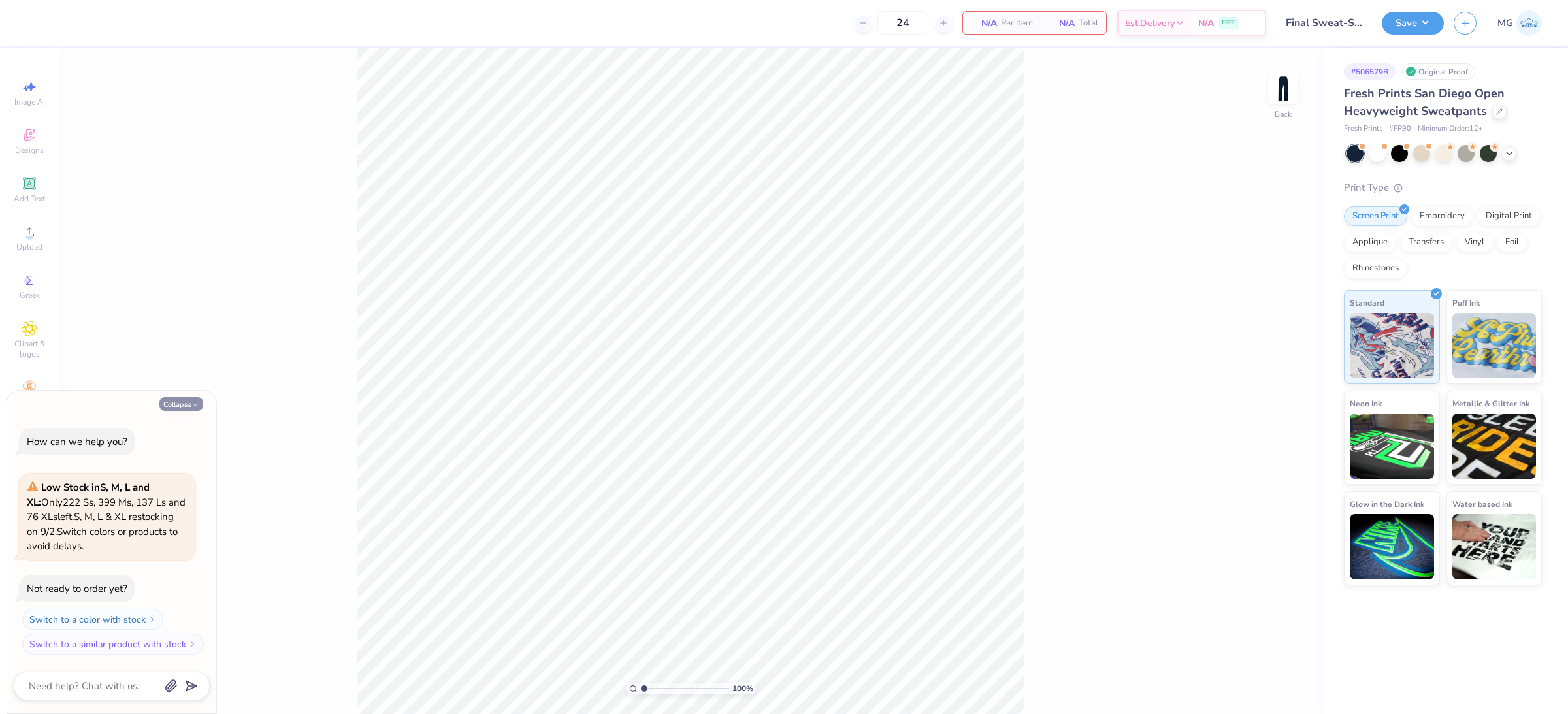
click at [159, 399] on button "Collapse" at bounding box center [181, 404] width 44 height 13
type textarea "x"
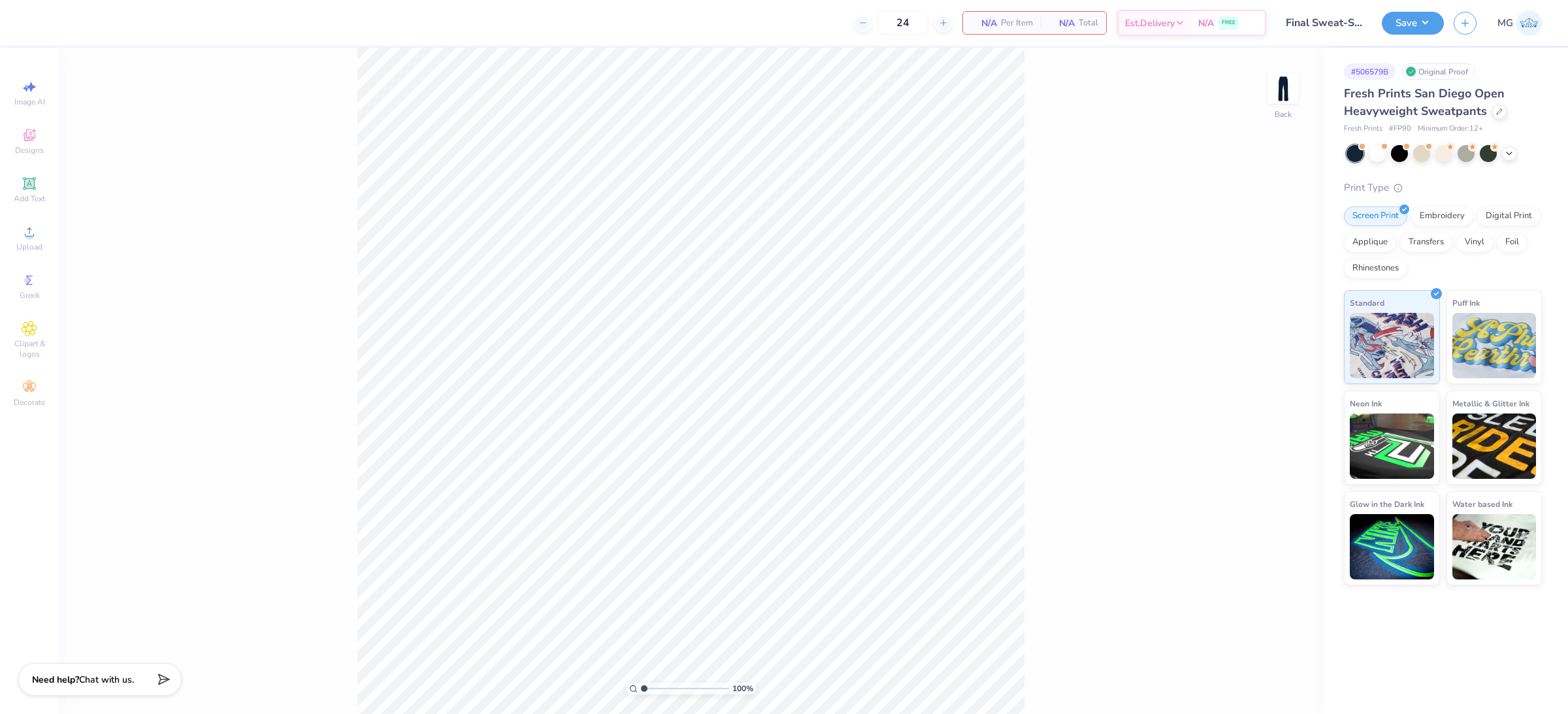
click at [1168, 76] on div "100 % Back" at bounding box center [691, 381] width 1265 height 666
click at [26, 236] on icon at bounding box center [29, 232] width 9 height 9
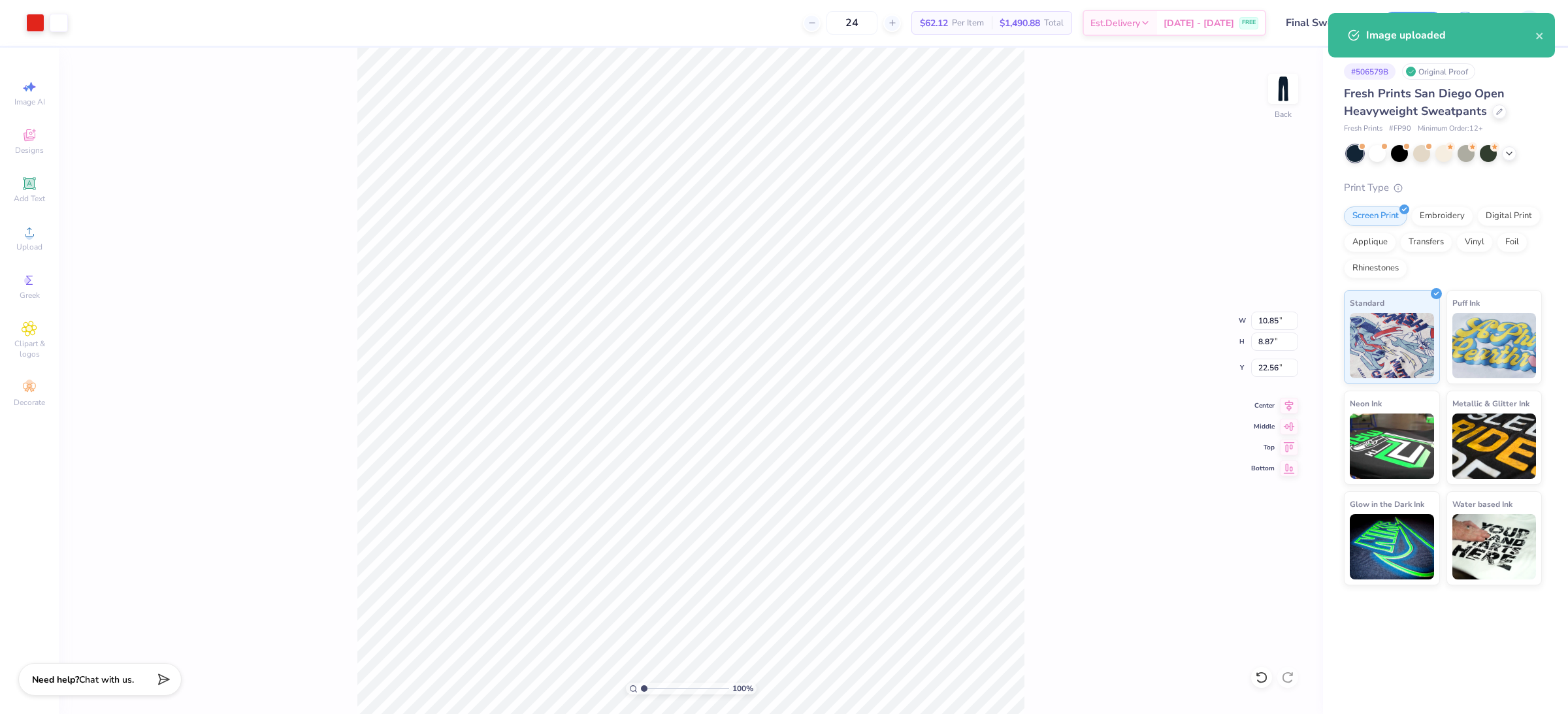
type input "5.73"
type input "4.69"
type input "2.86"
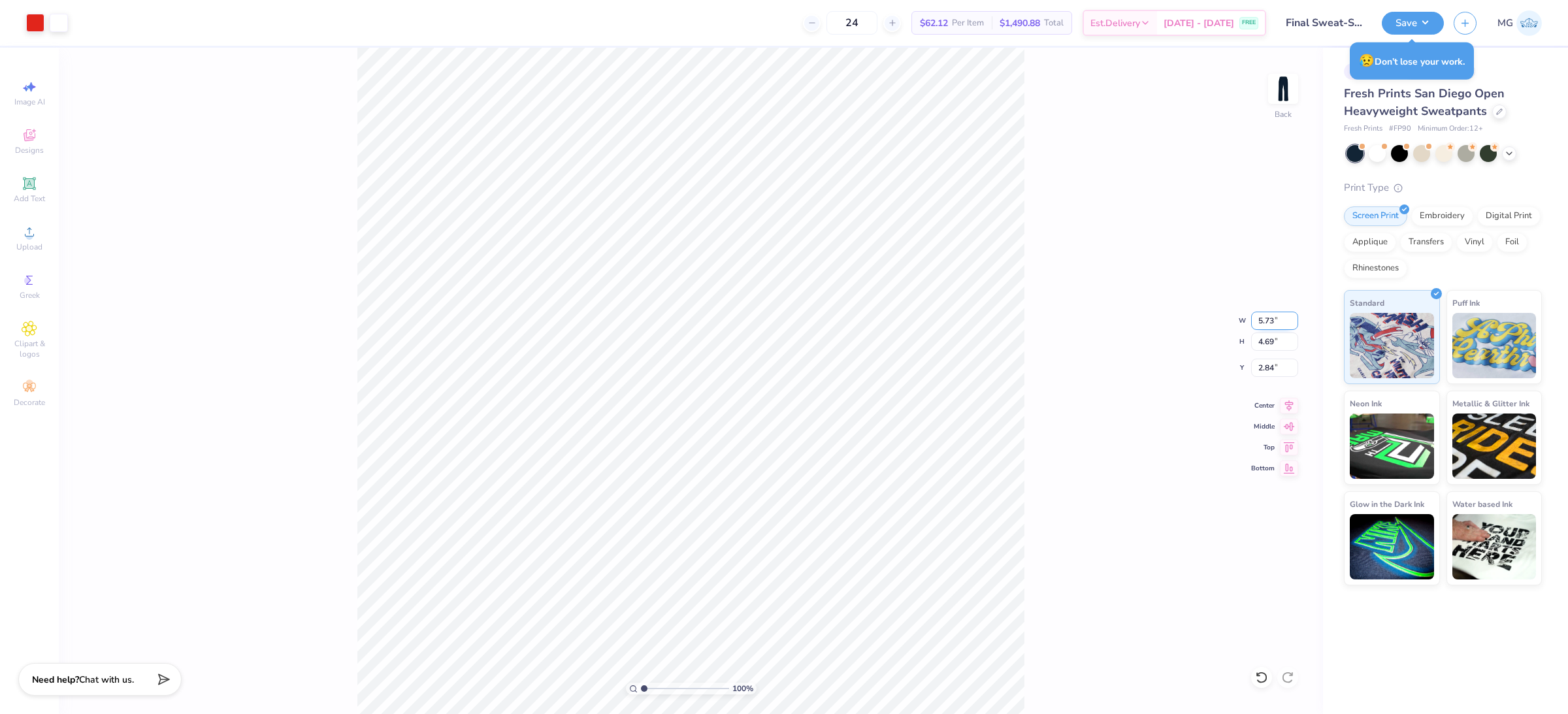
click at [1254, 319] on input "5.73" at bounding box center [1275, 321] width 47 height 18
type input "5"
type input "6.00"
type input "4.91"
type input "2.73"
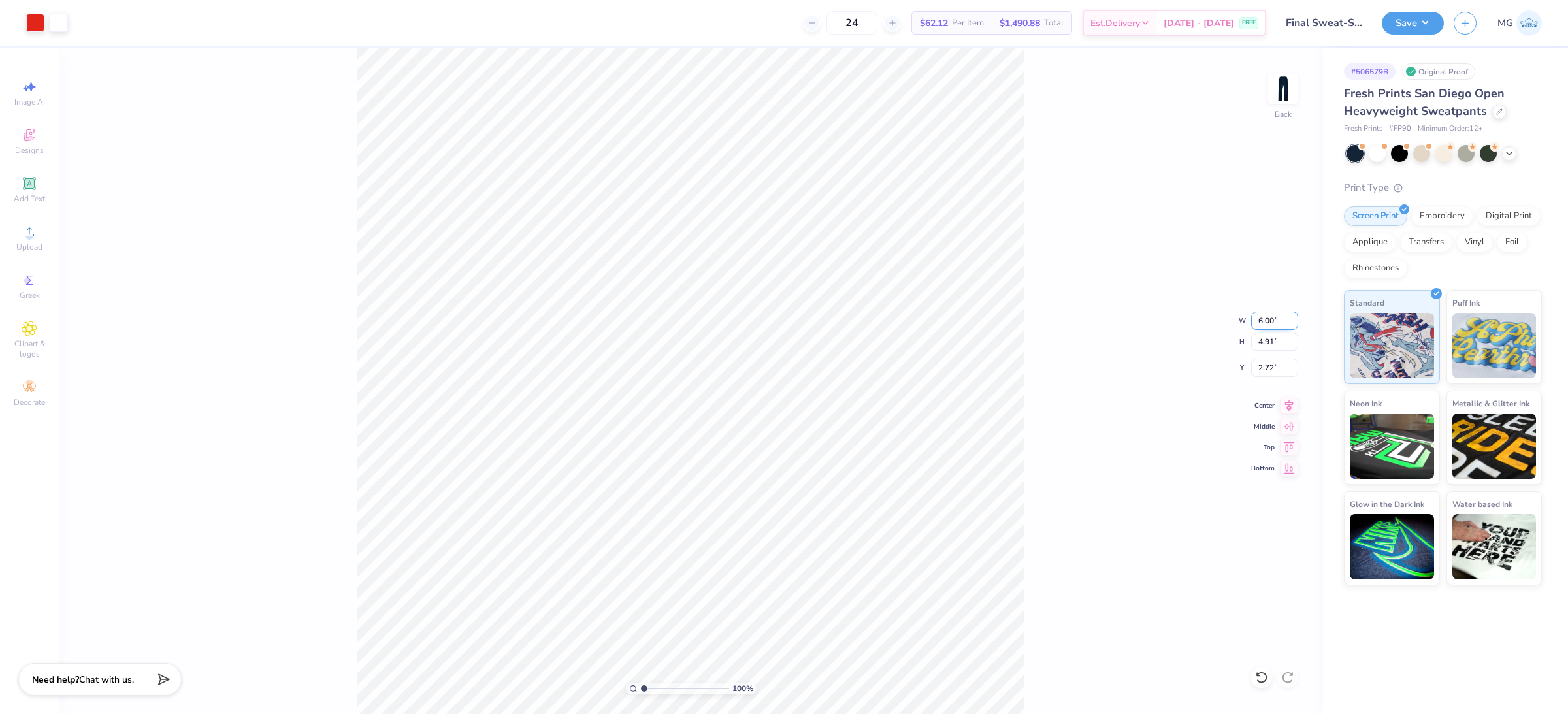
click at [1254, 320] on input "6.00" at bounding box center [1275, 321] width 47 height 18
click at [1254, 317] on input "6.00" at bounding box center [1275, 321] width 47 height 18
type input "6"
type input "3.50"
type input "2.86"
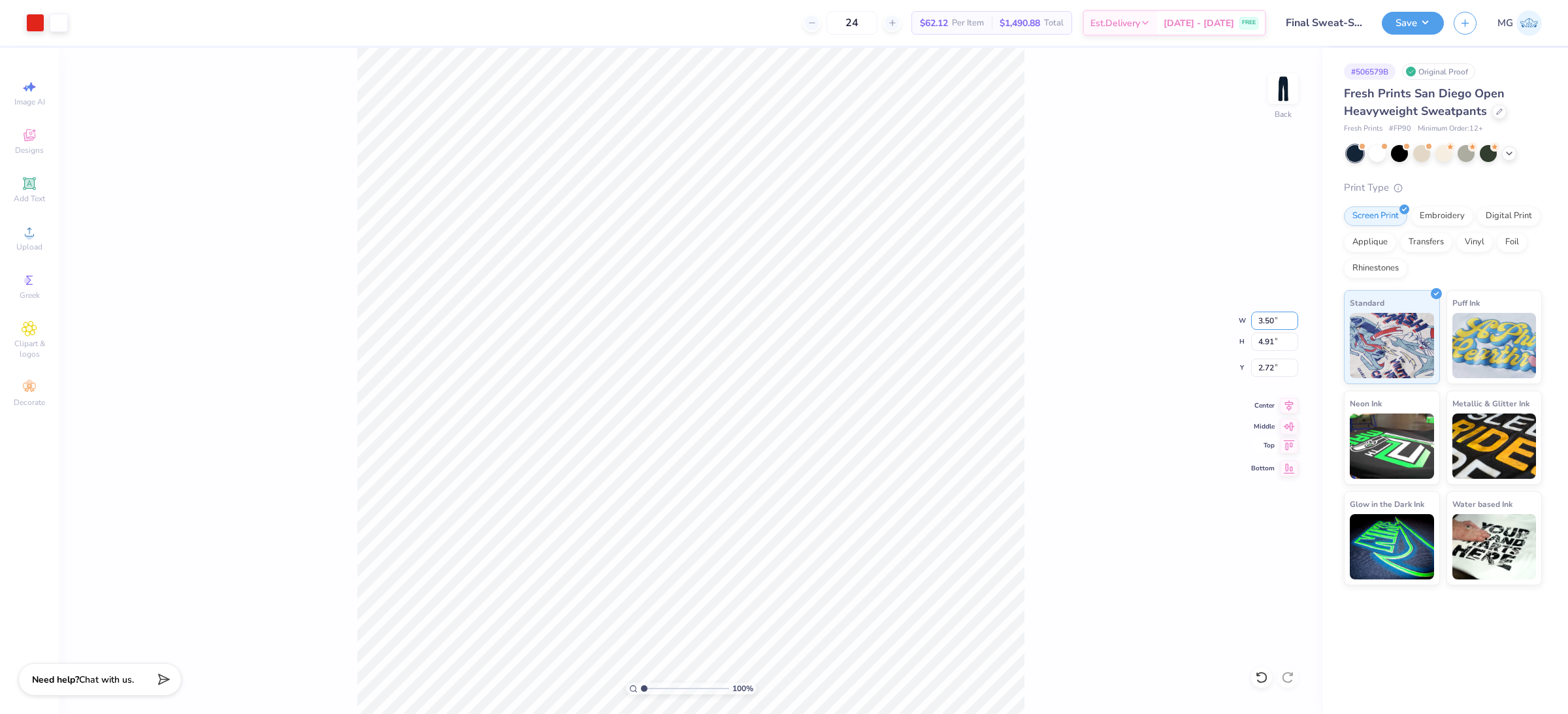
type input "3.74"
drag, startPoint x: 1086, startPoint y: 431, endPoint x: 1073, endPoint y: 410, distance: 24.7
click at [1086, 430] on div "100 % Back W 3.50 3.50 " H 2.86 2.86 " Y 3.74 3.74 " Center Middle Top Bottom" at bounding box center [691, 381] width 1265 height 666
click at [1254, 366] on input "3.73" at bounding box center [1275, 367] width 47 height 18
type input "3.75"
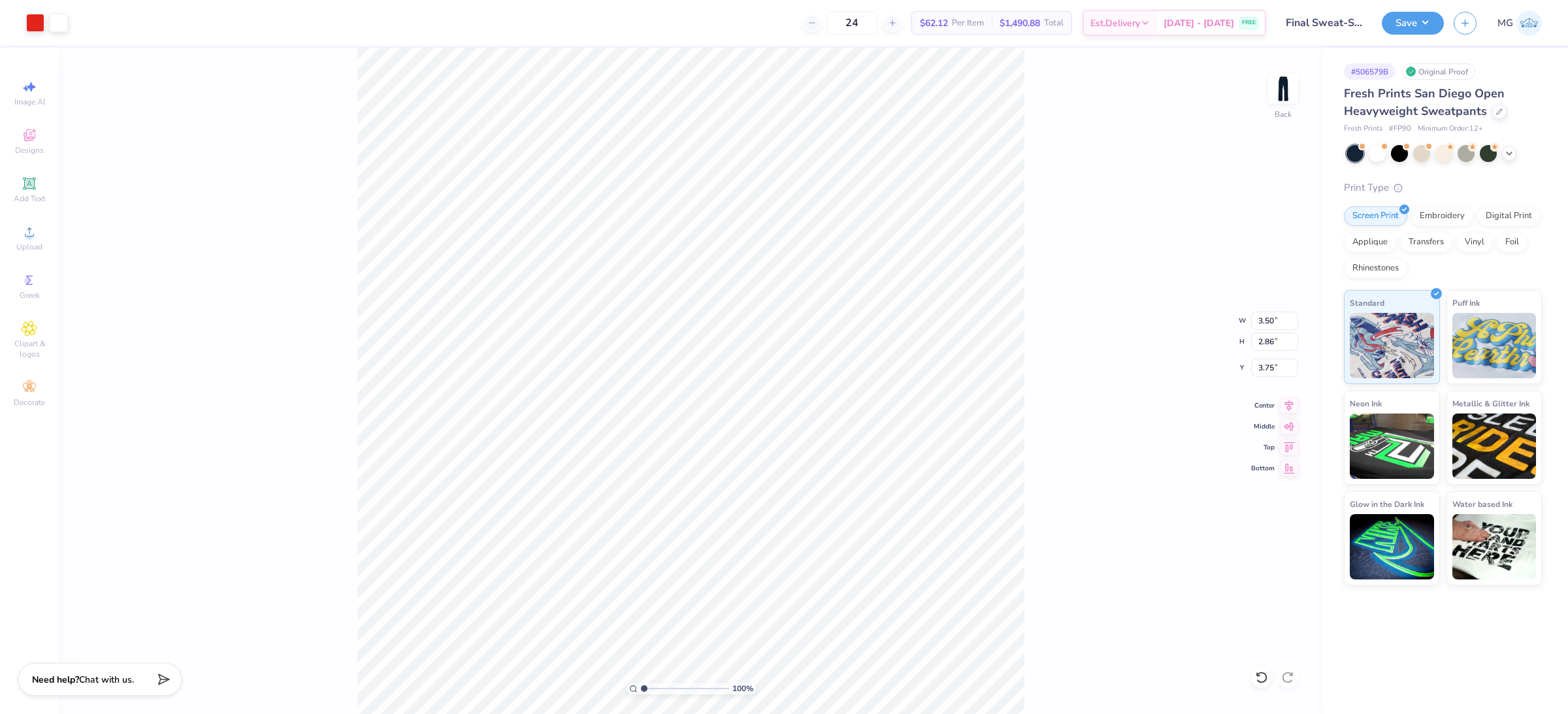
click at [1099, 337] on div "100 % Back W 3.50 3.50 " H 2.86 2.86 " Y 3.75 3.75 " Center Middle Top Bottom" at bounding box center [691, 381] width 1265 height 666
click at [1254, 20] on button "Save" at bounding box center [1413, 21] width 62 height 23
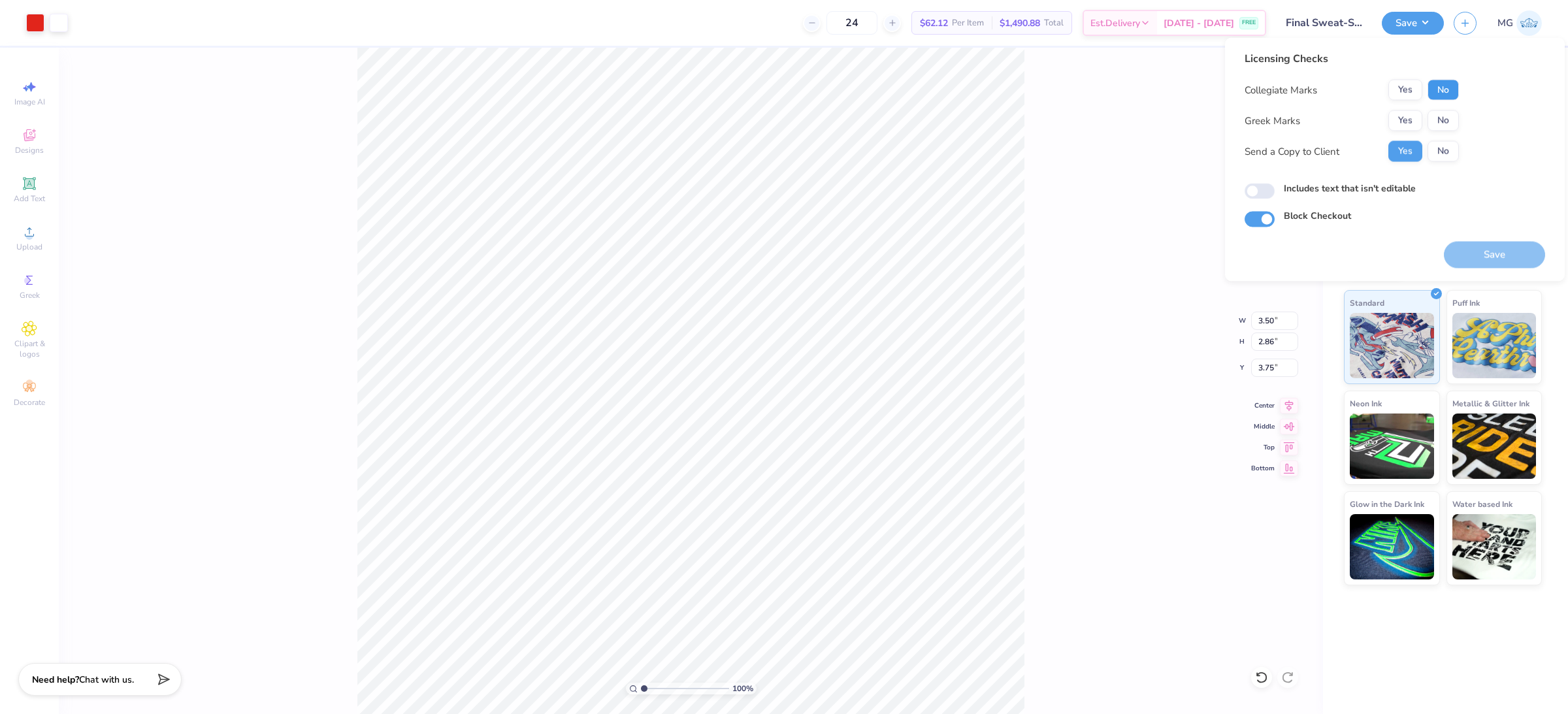
click at [1254, 96] on button "No" at bounding box center [1443, 90] width 31 height 21
click at [1254, 121] on button "Yes" at bounding box center [1405, 120] width 34 height 21
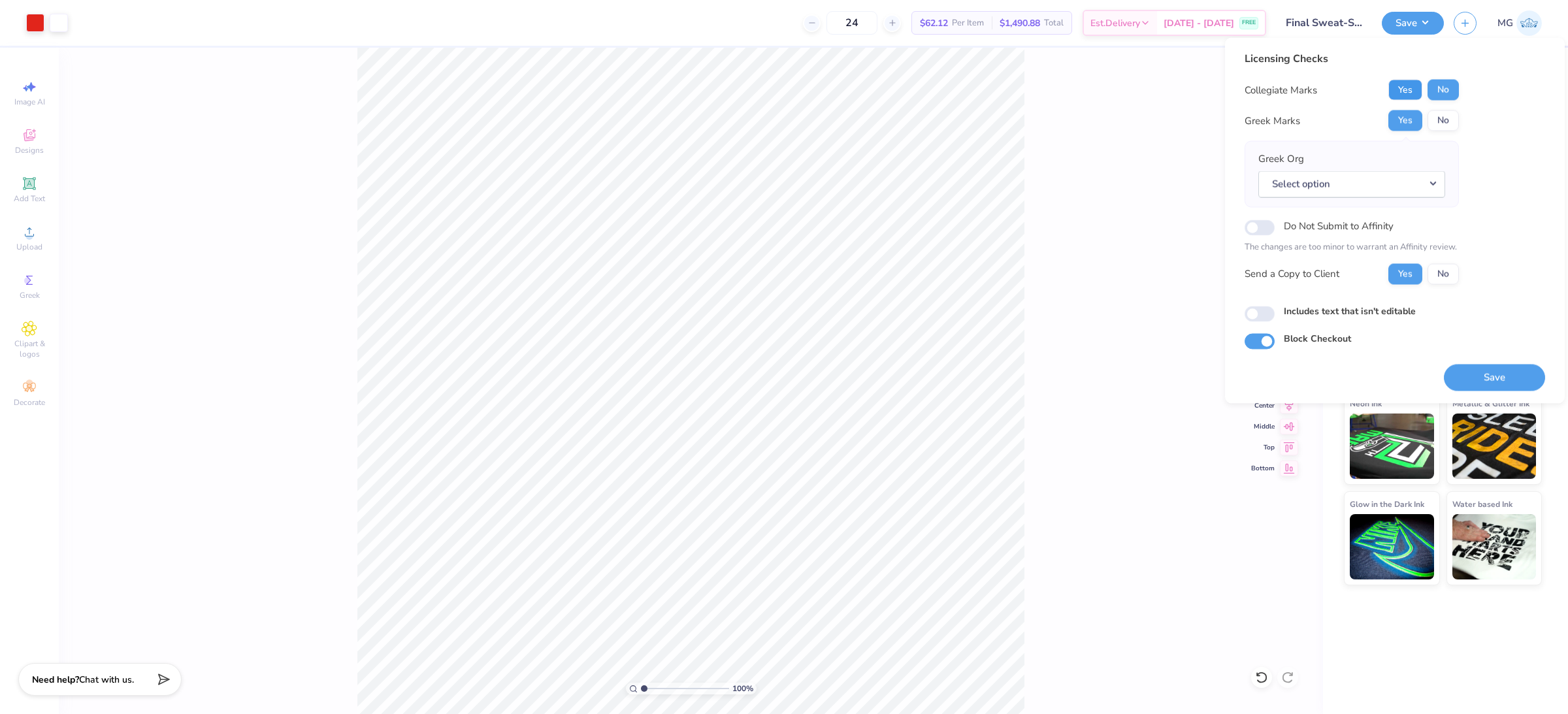
click at [1254, 88] on button "Yes" at bounding box center [1405, 90] width 34 height 21
click at [1254, 122] on button "No" at bounding box center [1443, 120] width 31 height 21
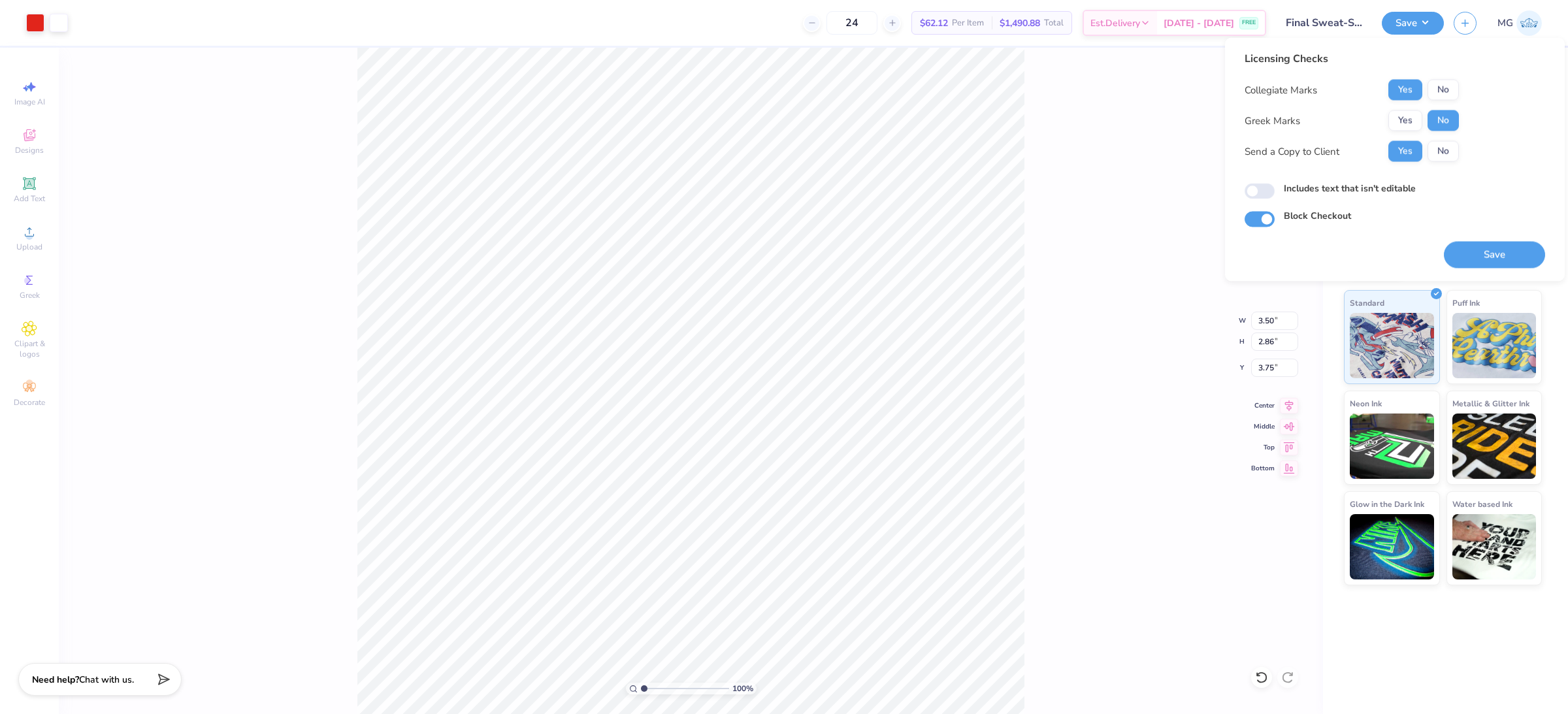
click at [1254, 183] on label "Includes text that isn't editable" at bounding box center [1350, 188] width 132 height 13
click at [1254, 183] on input "Includes text that isn't editable" at bounding box center [1259, 191] width 30 height 15
checkbox input "true"
click at [1254, 243] on button "Save" at bounding box center [1494, 255] width 101 height 27
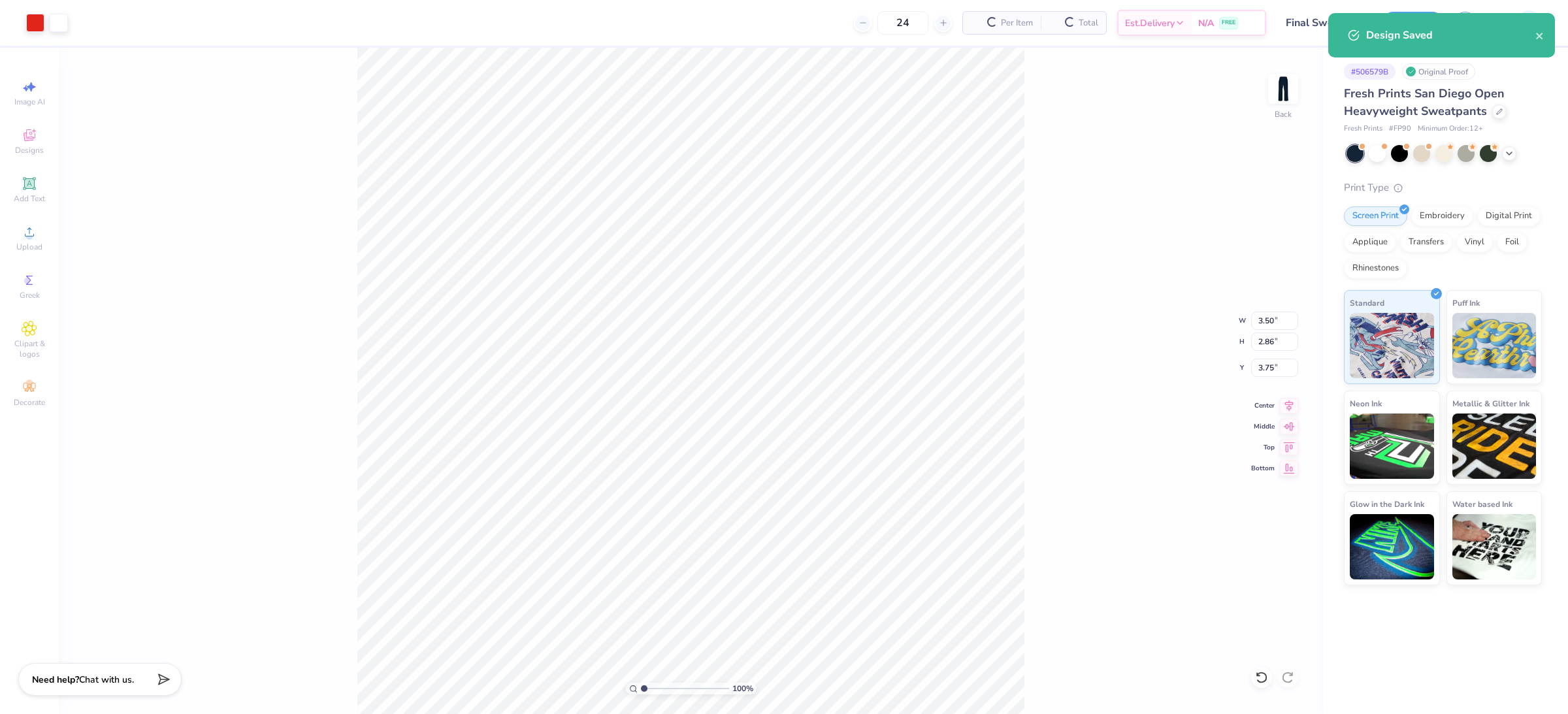
click at [1166, 187] on div "100 % Back W 3.50 3.50 " H 2.86 2.86 " Y 3.75 3.75 " Center Middle Top Bottom" at bounding box center [691, 381] width 1265 height 666
click at [1254, 38] on icon "close" at bounding box center [1541, 36] width 9 height 11
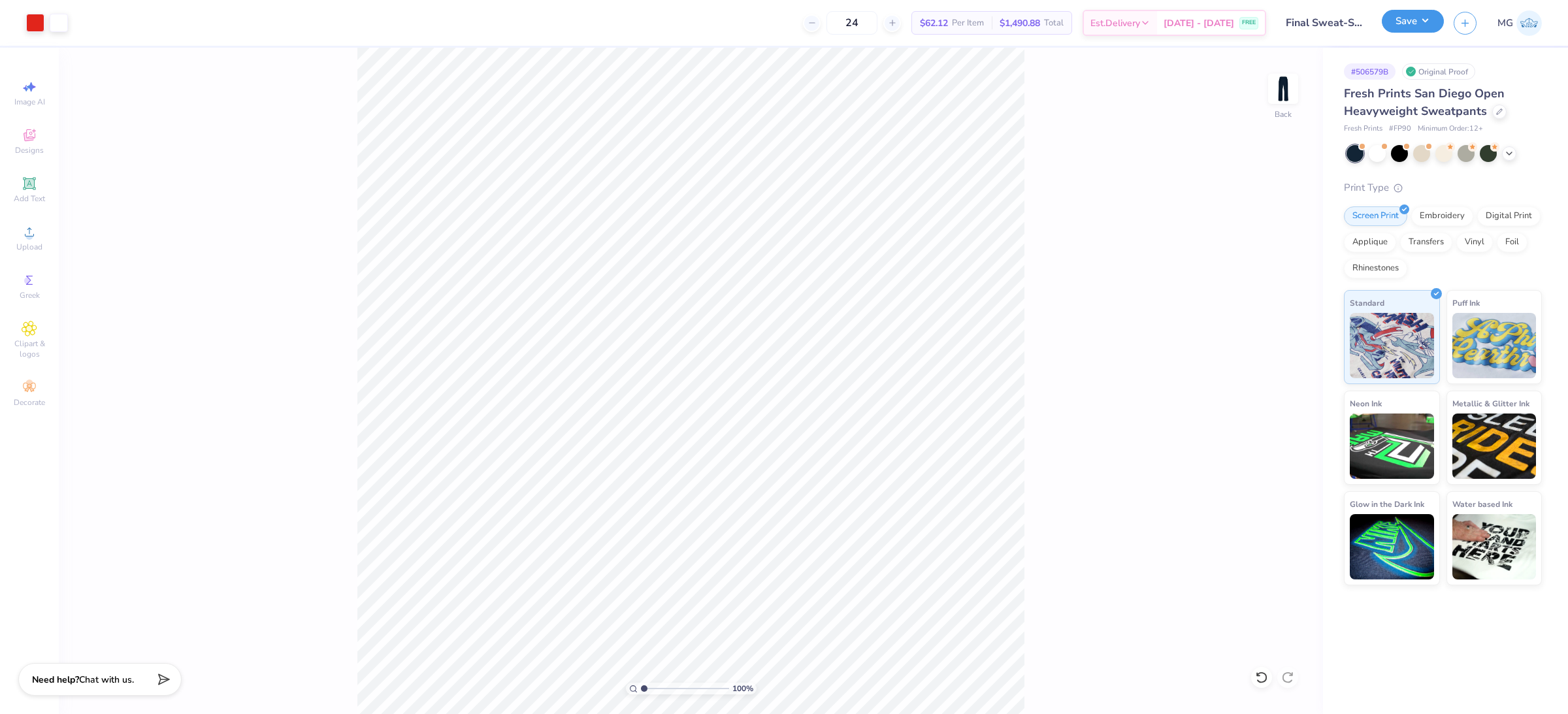
click at [1254, 23] on button "Save" at bounding box center [1413, 21] width 62 height 23
click at [1158, 213] on div "100 % Back W 3.50 3.50 " H 2.86 2.86 " Y 3.75 3.75 " Center Middle Top Bottom" at bounding box center [691, 381] width 1265 height 666
click at [1254, 23] on button "Save" at bounding box center [1413, 21] width 62 height 23
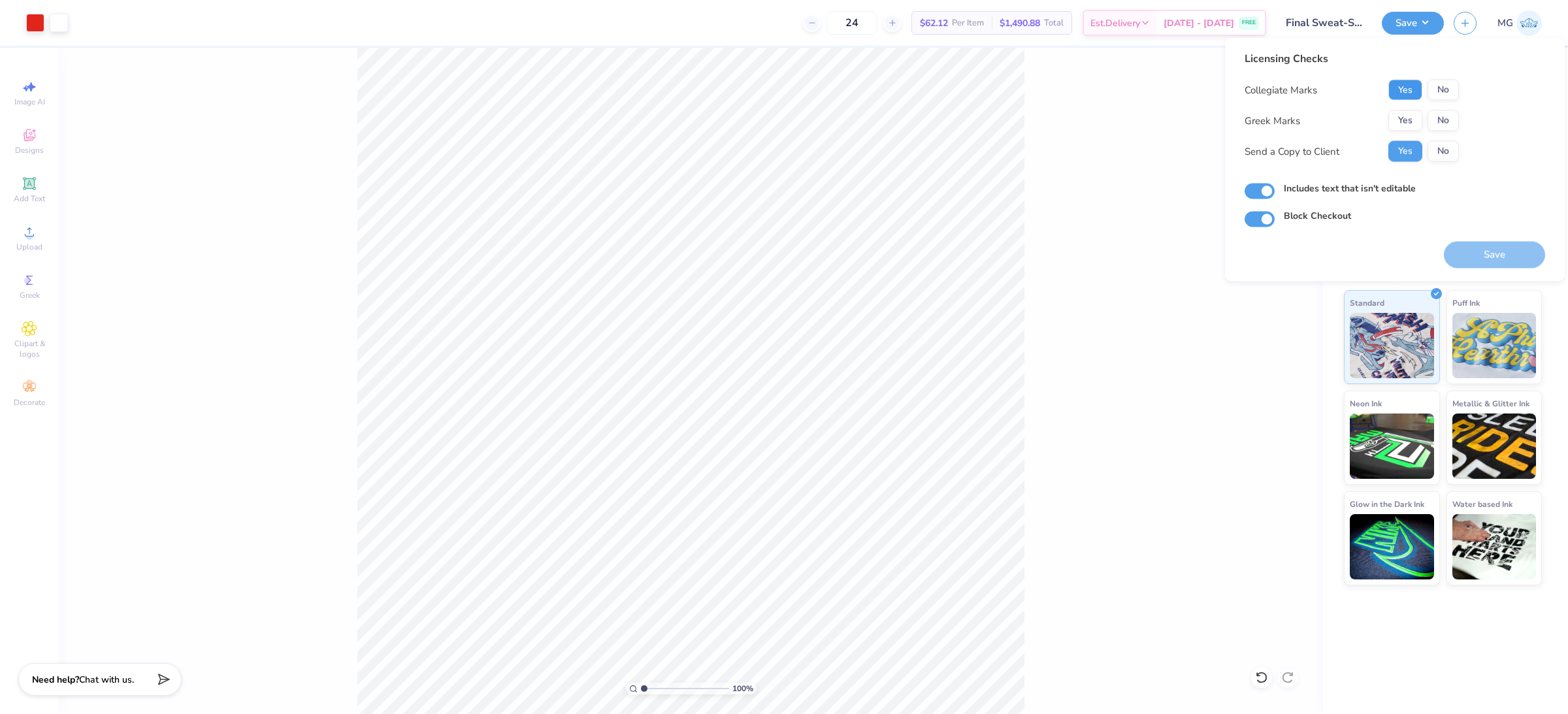
click at [1254, 94] on button "Yes" at bounding box center [1405, 90] width 34 height 21
click at [1254, 122] on button "Yes" at bounding box center [1405, 120] width 34 height 21
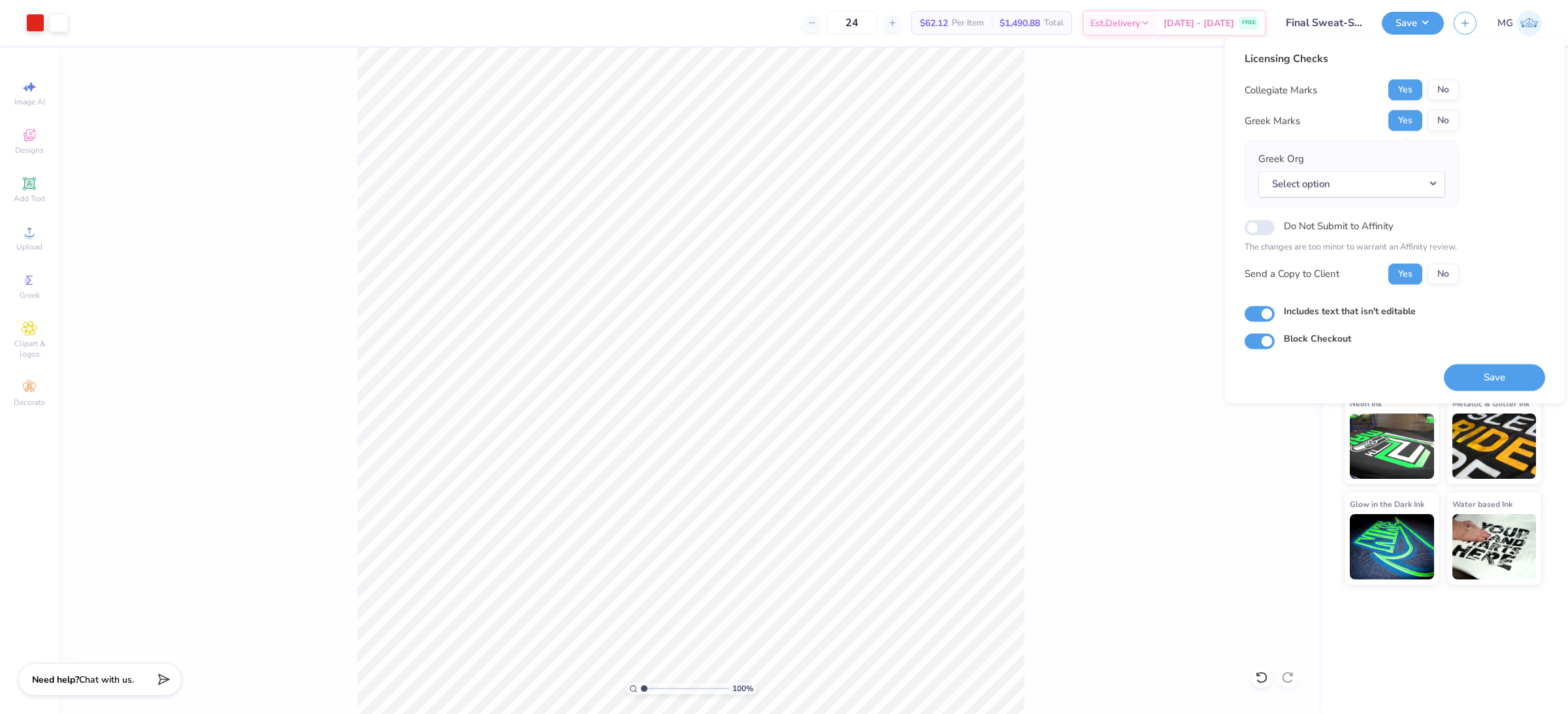
click at [1254, 122] on button "Yes" at bounding box center [1405, 120] width 34 height 21
click at [1254, 122] on button "No" at bounding box center [1443, 120] width 31 height 21
